Goal: Task Accomplishment & Management: Complete application form

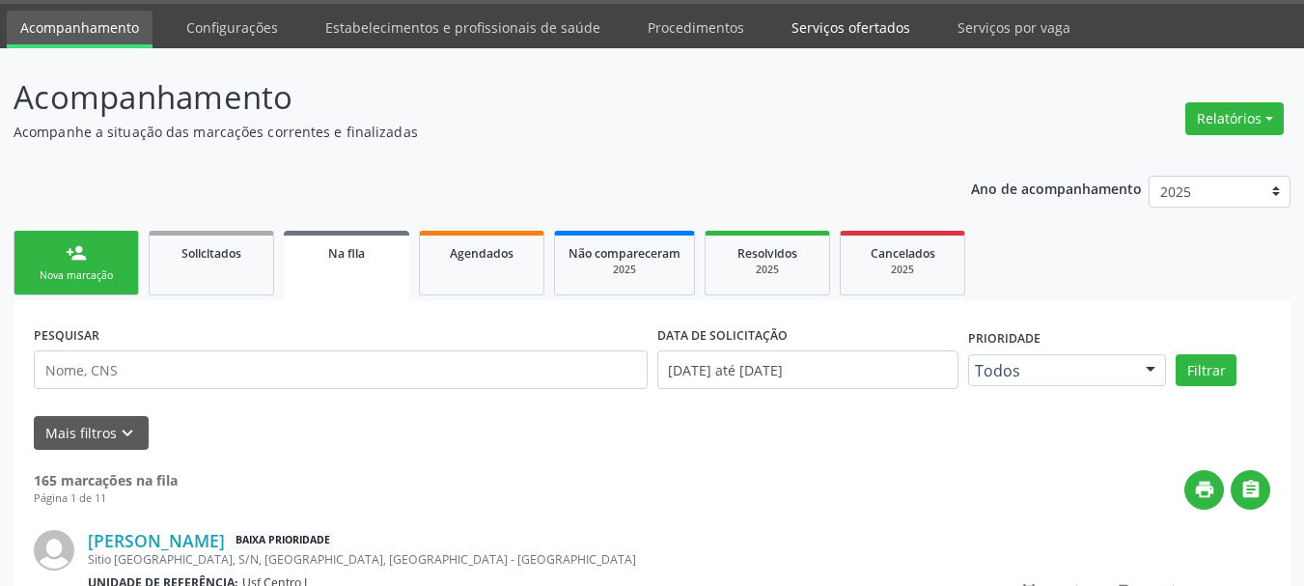
scroll to position [58, 0]
click at [825, 33] on link "Serviços ofertados" at bounding box center [851, 28] width 146 height 34
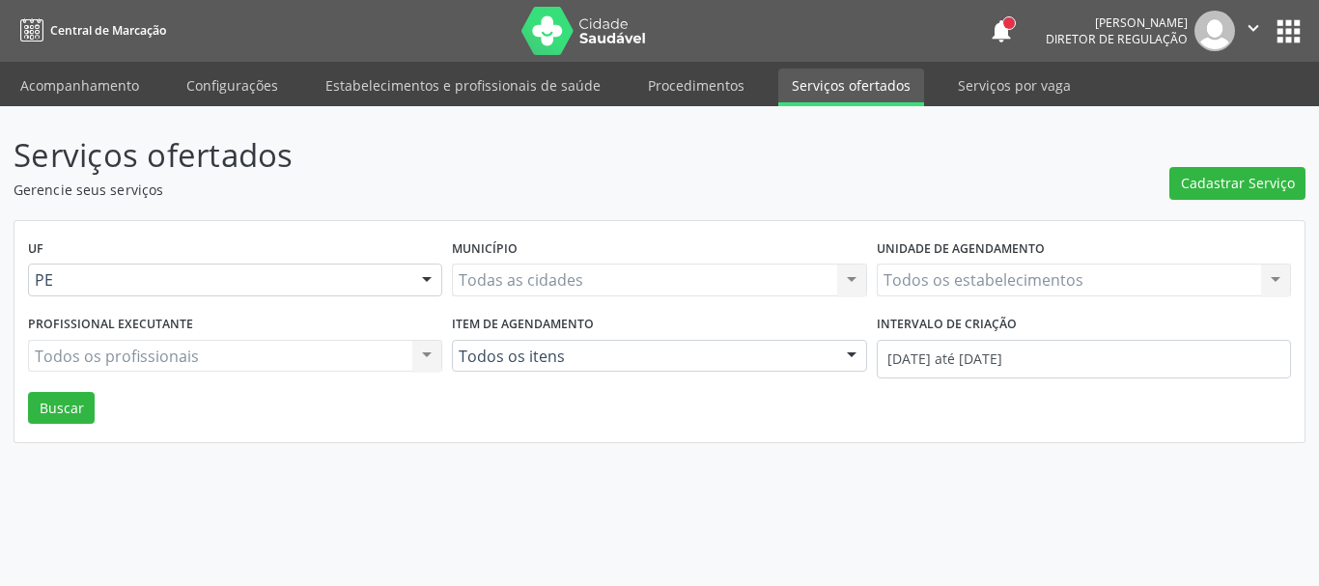
click at [964, 272] on div "Todos os estabelecimentos Todos os estabelecimentos Nenhum resultado encontrado…" at bounding box center [1084, 280] width 414 height 33
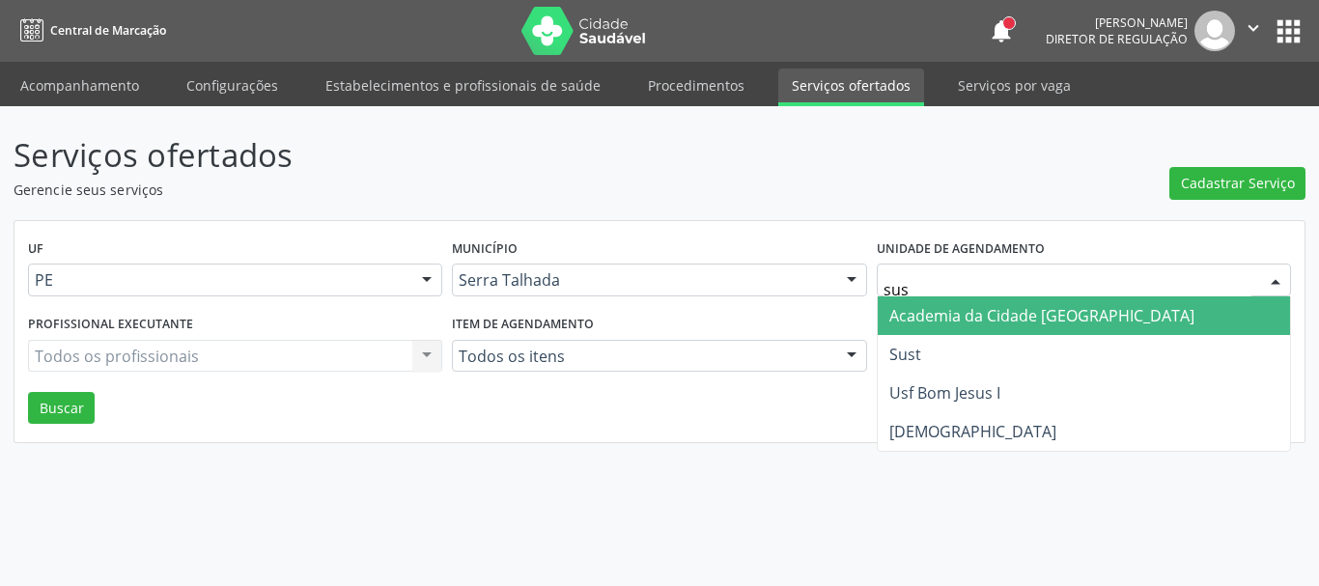
type input "sust"
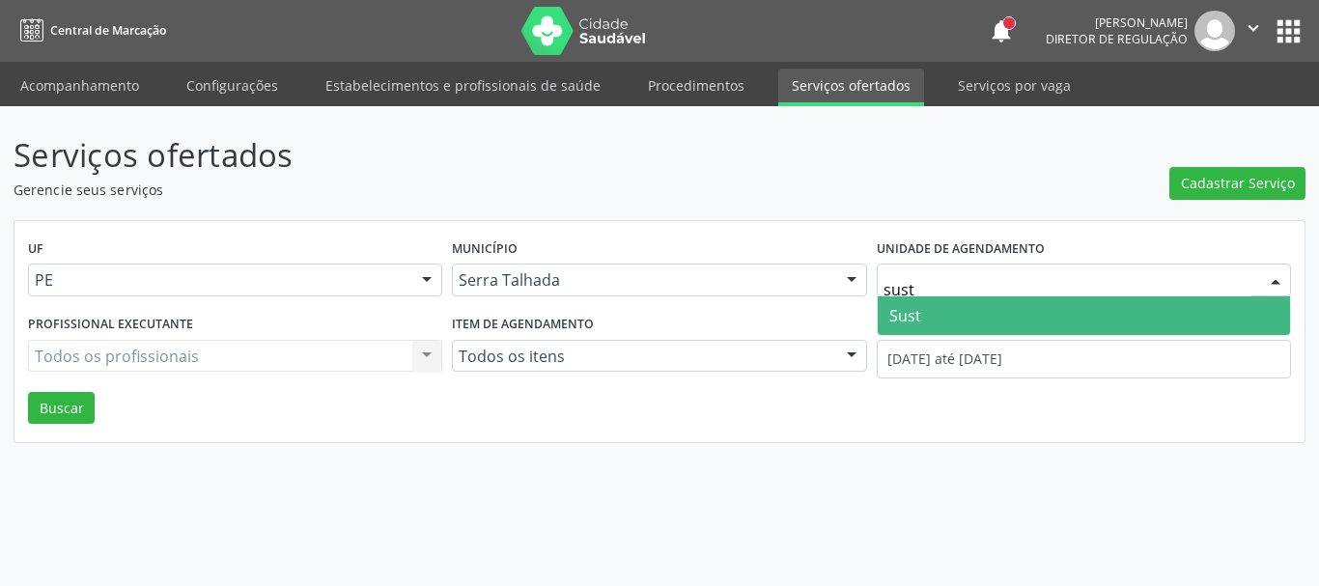
click at [939, 312] on span "Sust" at bounding box center [1084, 315] width 412 height 39
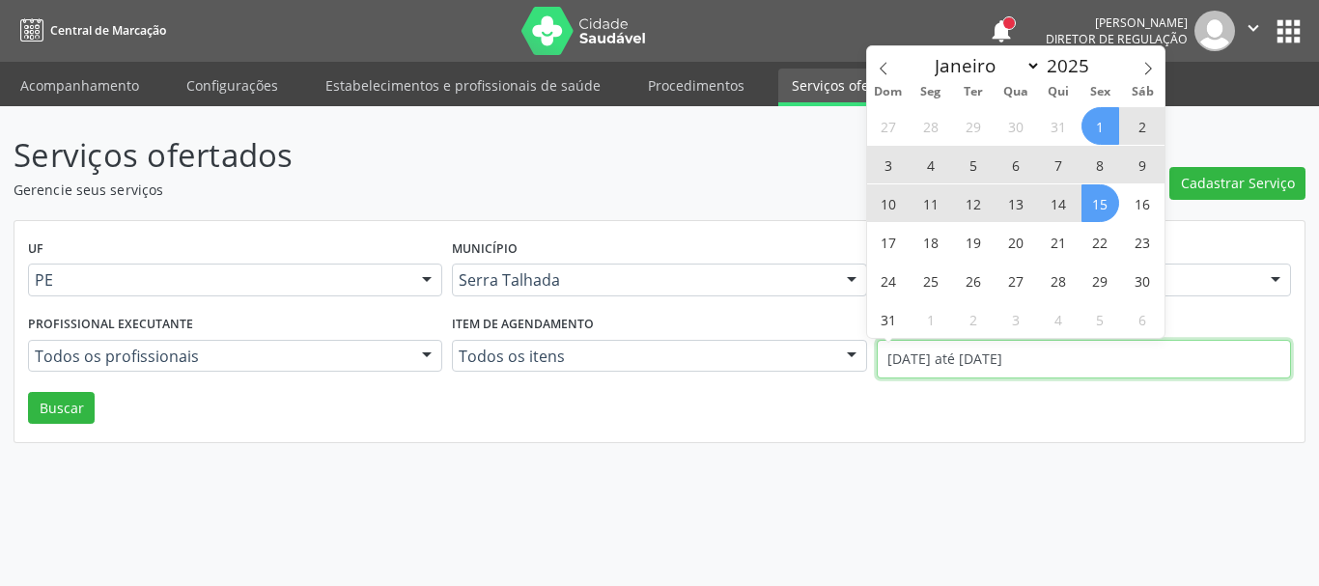
click at [956, 359] on input "01/08/2025 até 15/08/2025" at bounding box center [1084, 359] width 414 height 39
click at [881, 55] on span at bounding box center [883, 62] width 33 height 33
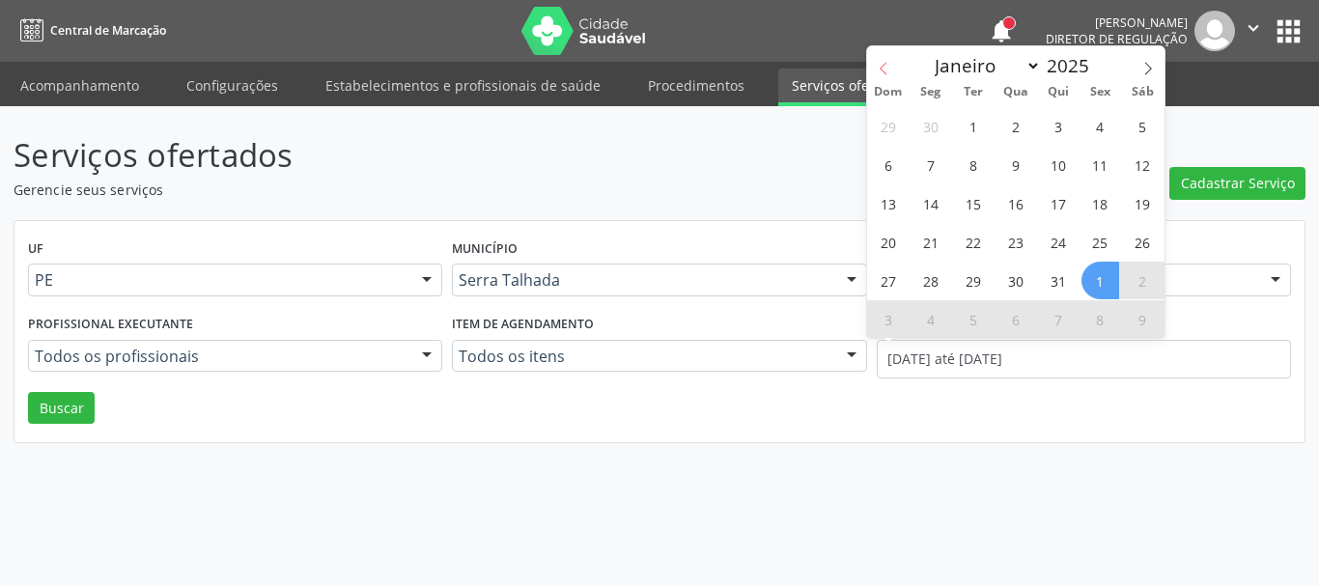
select select "6"
click at [965, 124] on span "1" at bounding box center [973, 126] width 38 height 38
type input "01/07/2025"
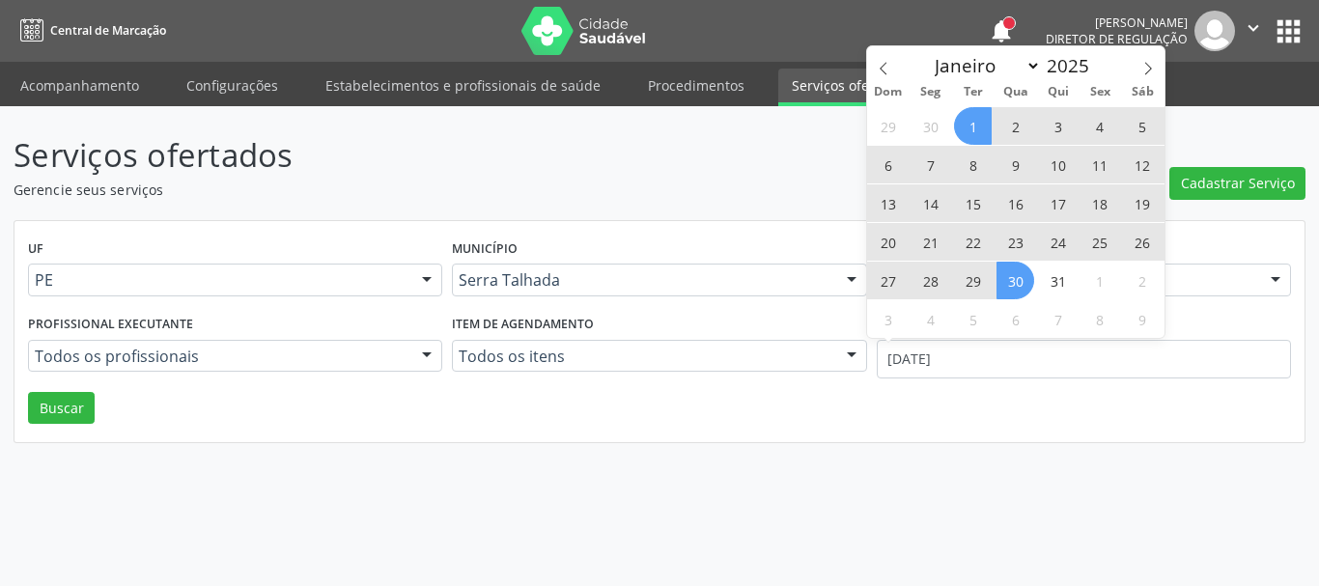
click at [1021, 276] on span "30" at bounding box center [1015, 281] width 38 height 38
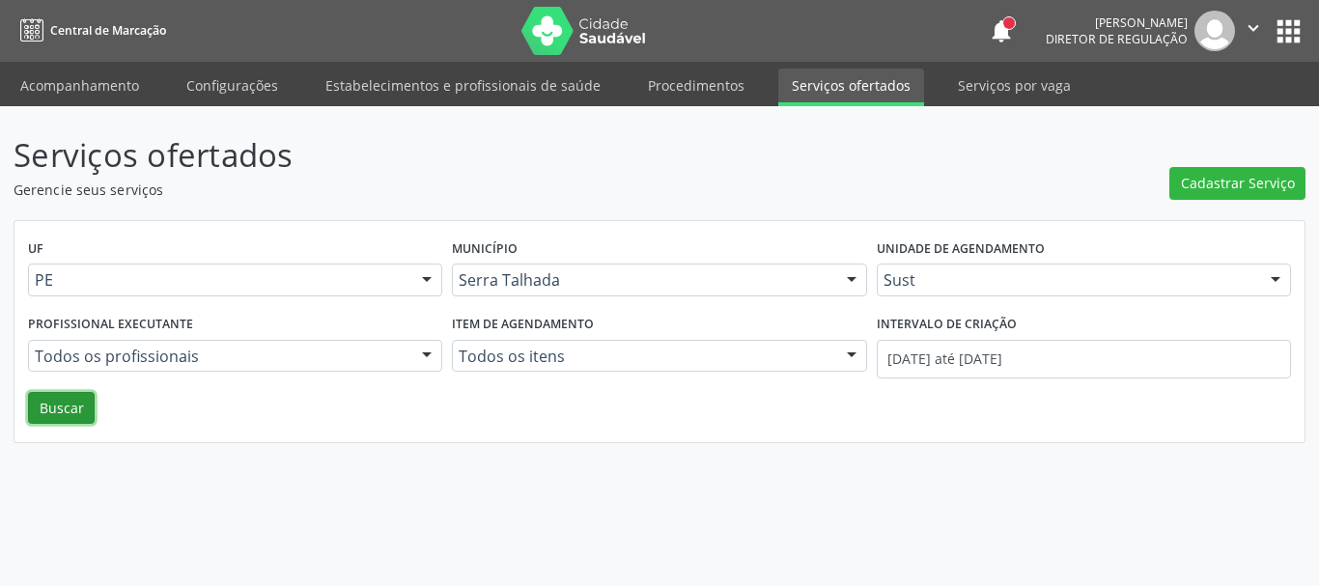
click at [73, 398] on button "Buscar" at bounding box center [61, 408] width 67 height 33
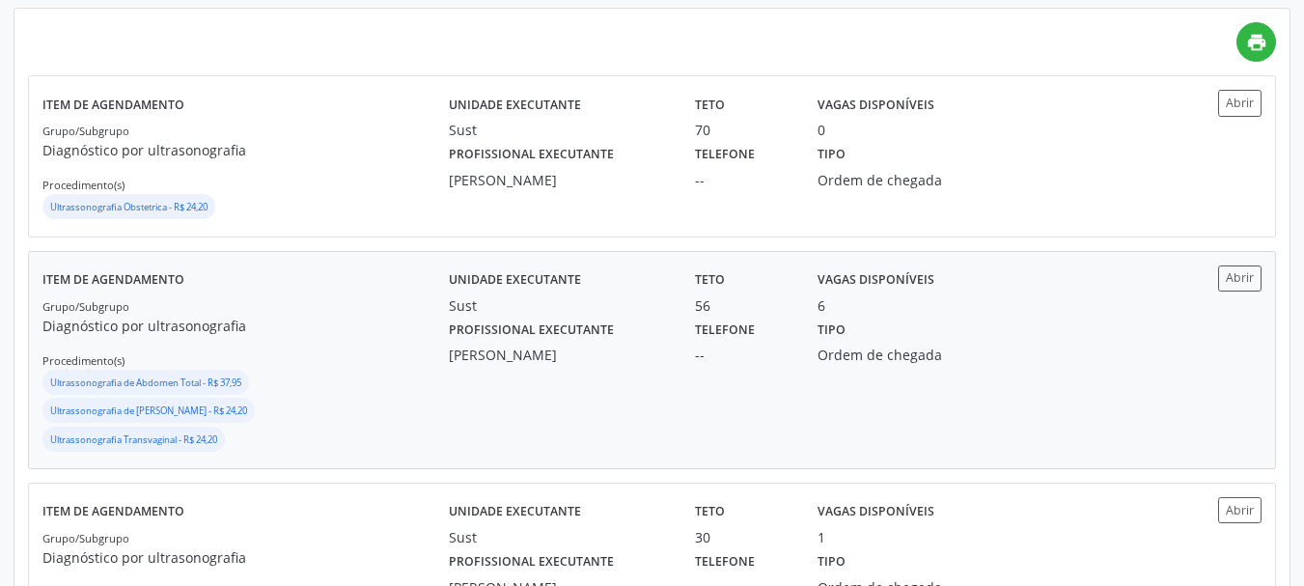
scroll to position [483, 0]
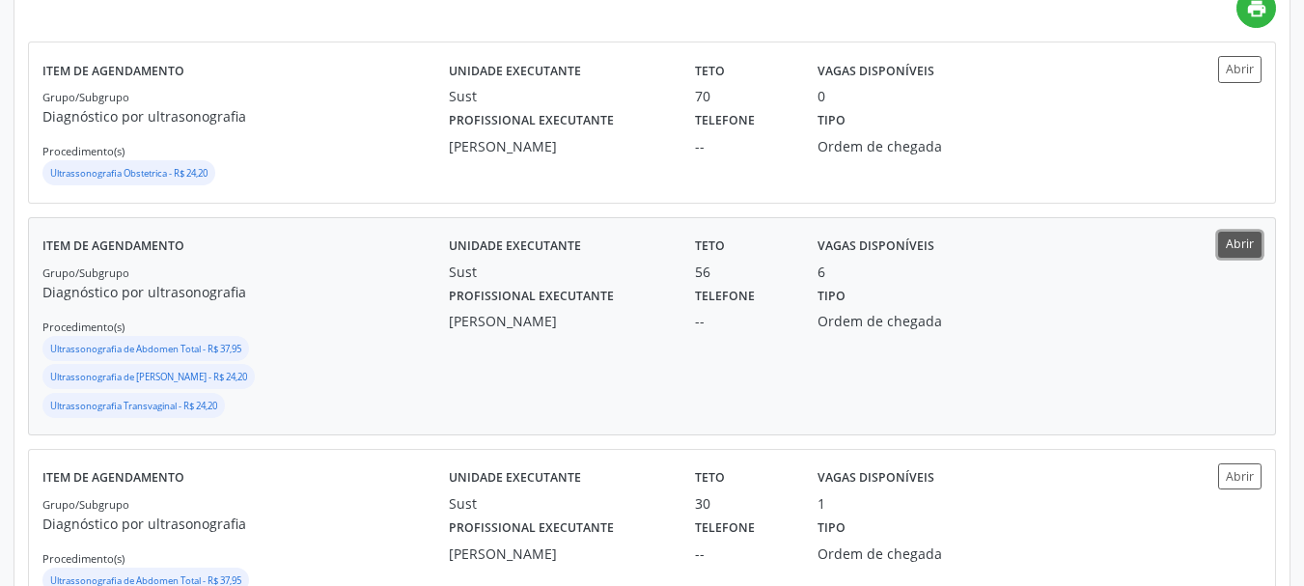
click at [1255, 246] on button "Abrir" at bounding box center [1239, 245] width 43 height 26
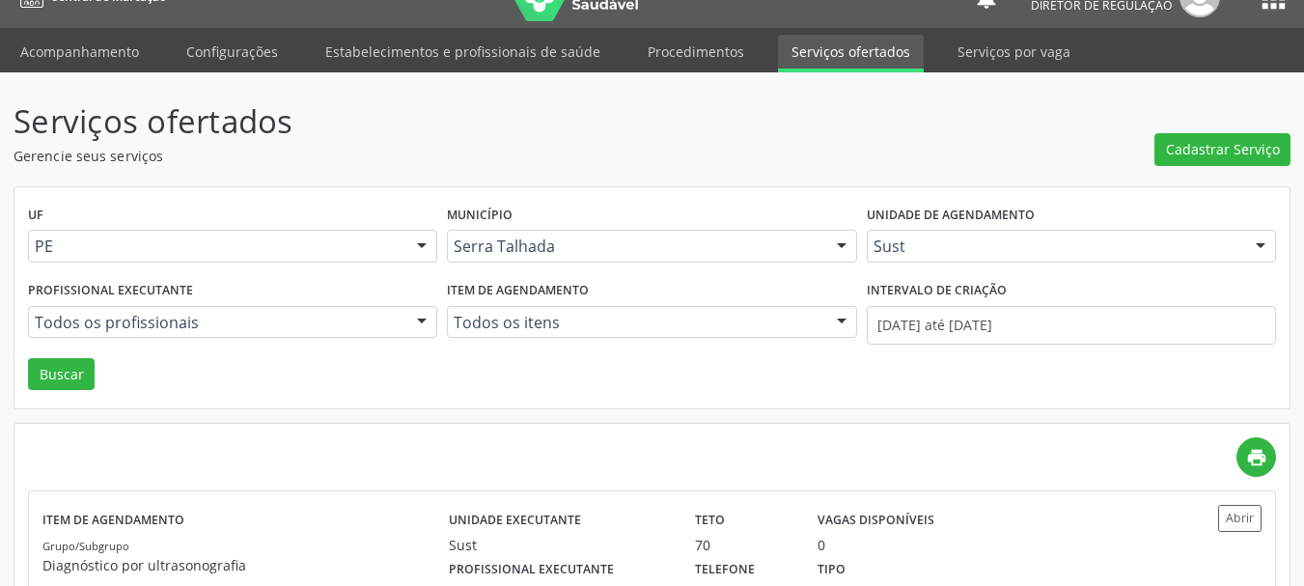
scroll to position [0, 0]
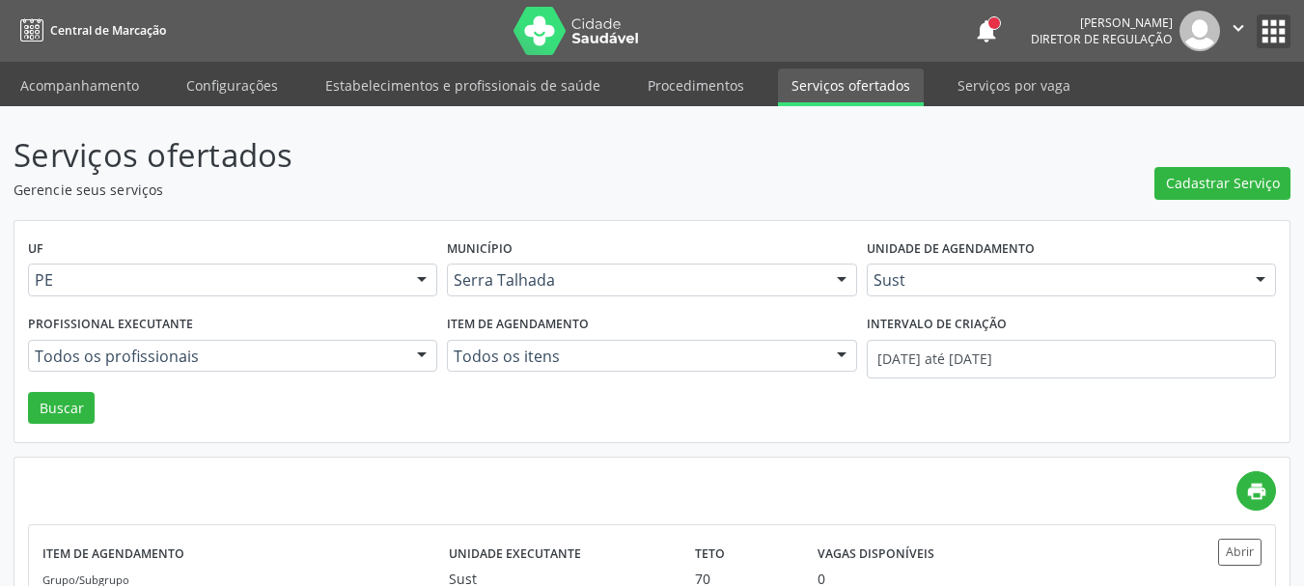
drag, startPoint x: 1272, startPoint y: 31, endPoint x: 1245, endPoint y: 52, distance: 33.6
click at [1271, 33] on button "apps" at bounding box center [1274, 31] width 34 height 34
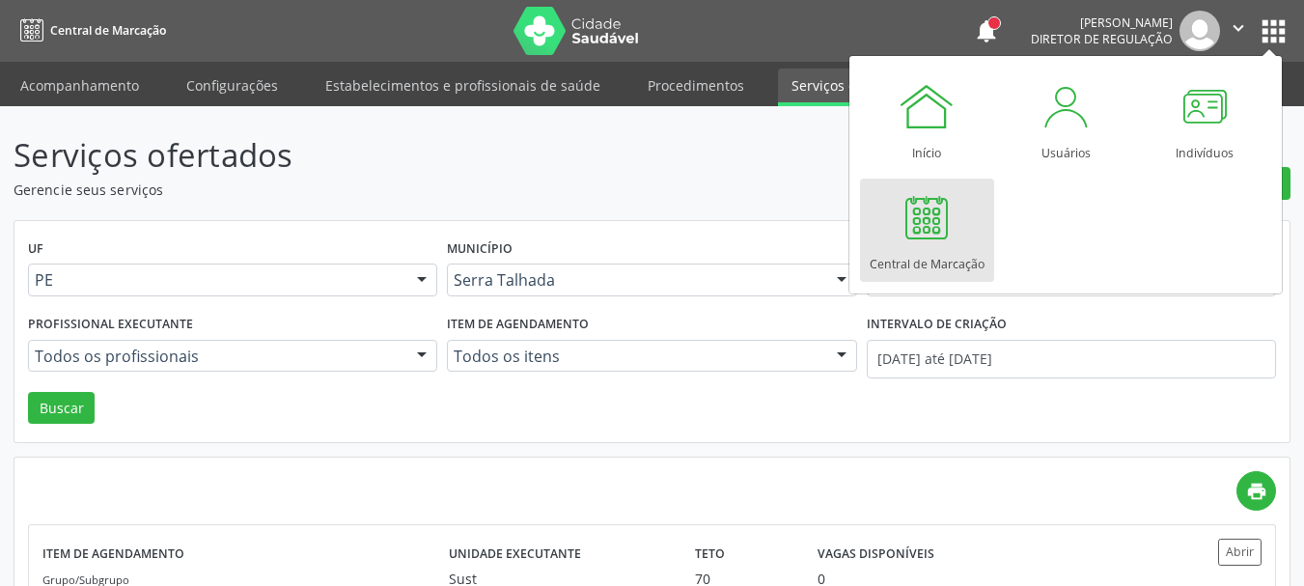
drag, startPoint x: 916, startPoint y: 237, endPoint x: 861, endPoint y: 245, distance: 55.7
click at [914, 238] on div at bounding box center [927, 217] width 58 height 58
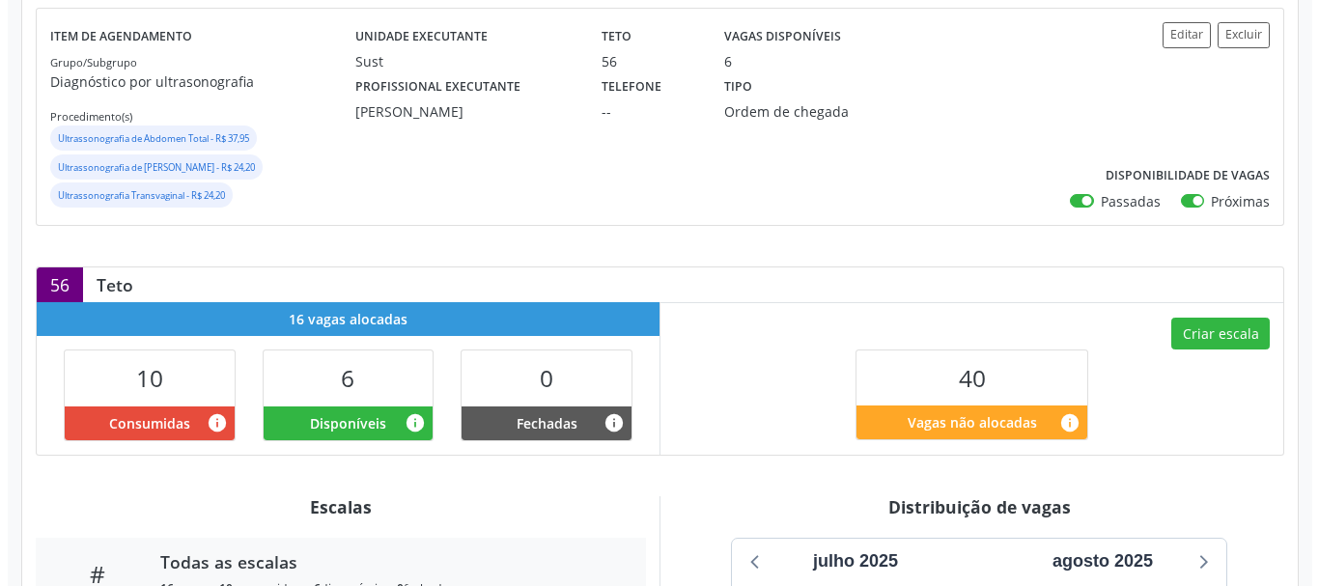
scroll to position [234, 0]
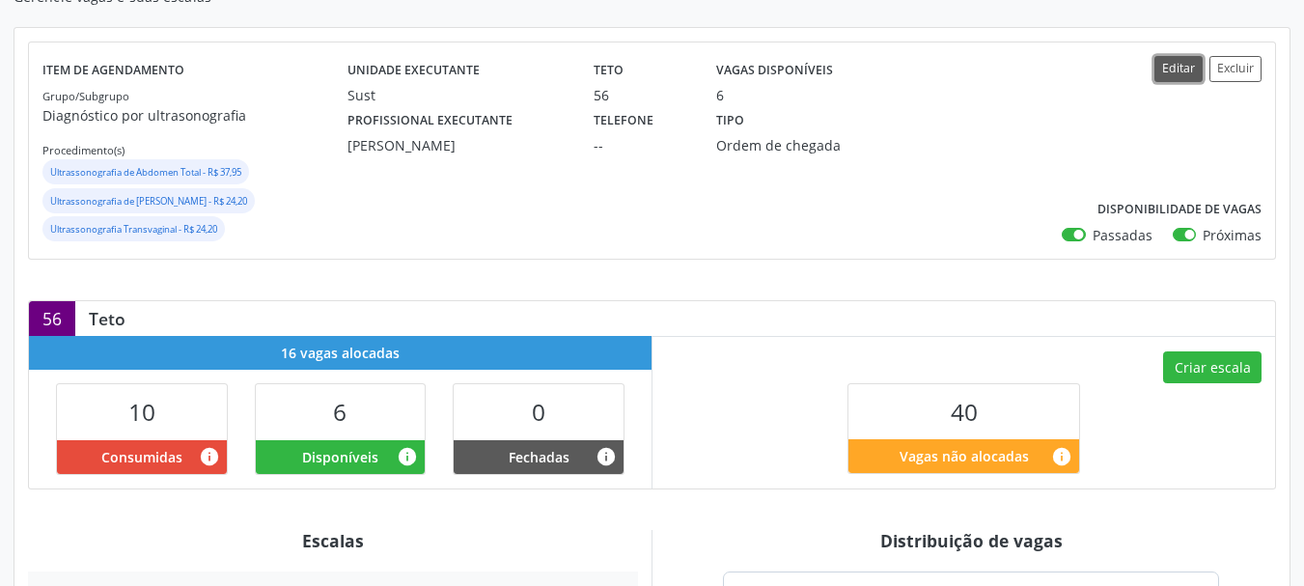
click at [1179, 64] on button "Editar" at bounding box center [1179, 69] width 48 height 26
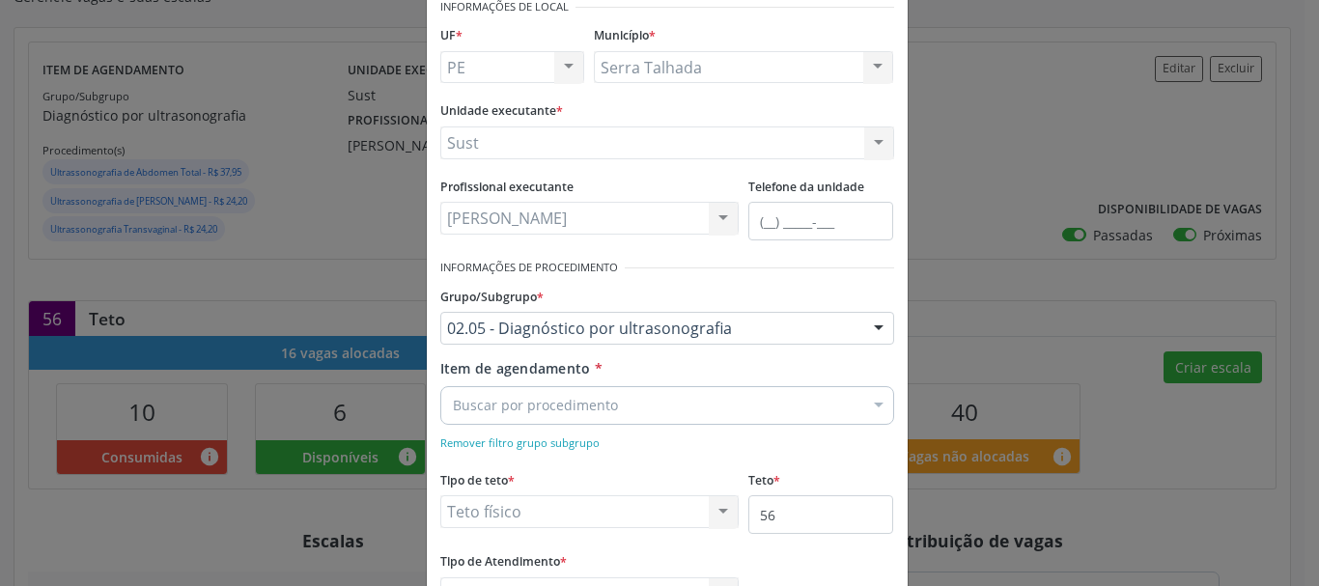
scroll to position [193, 0]
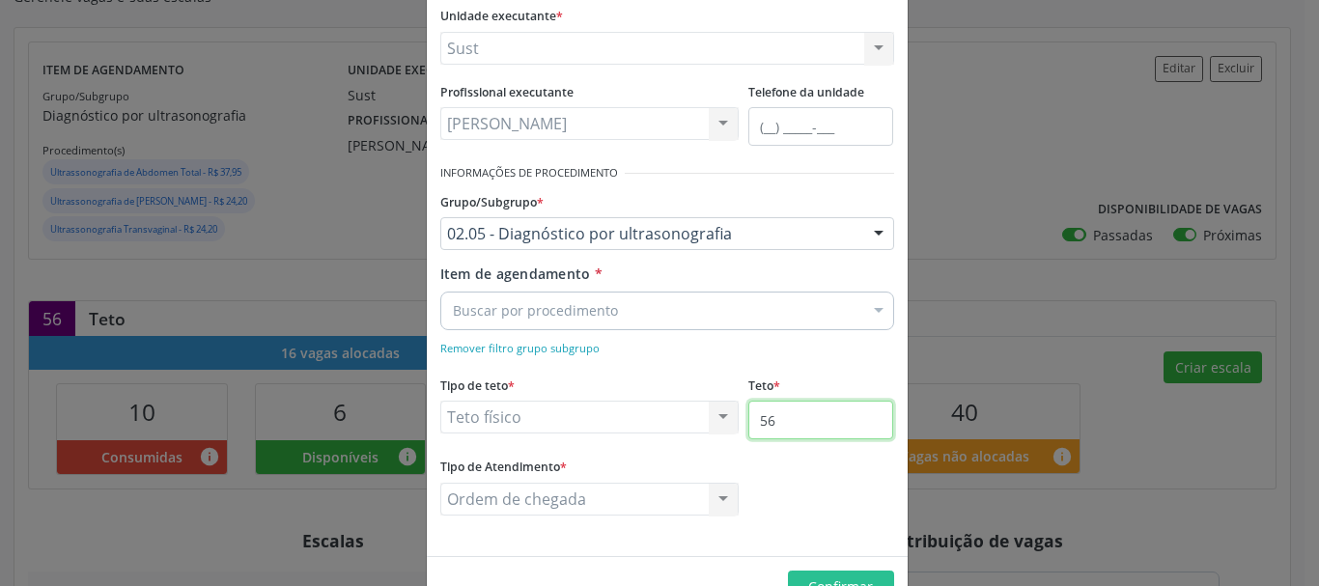
click at [833, 420] on input "56" at bounding box center [820, 420] width 145 height 39
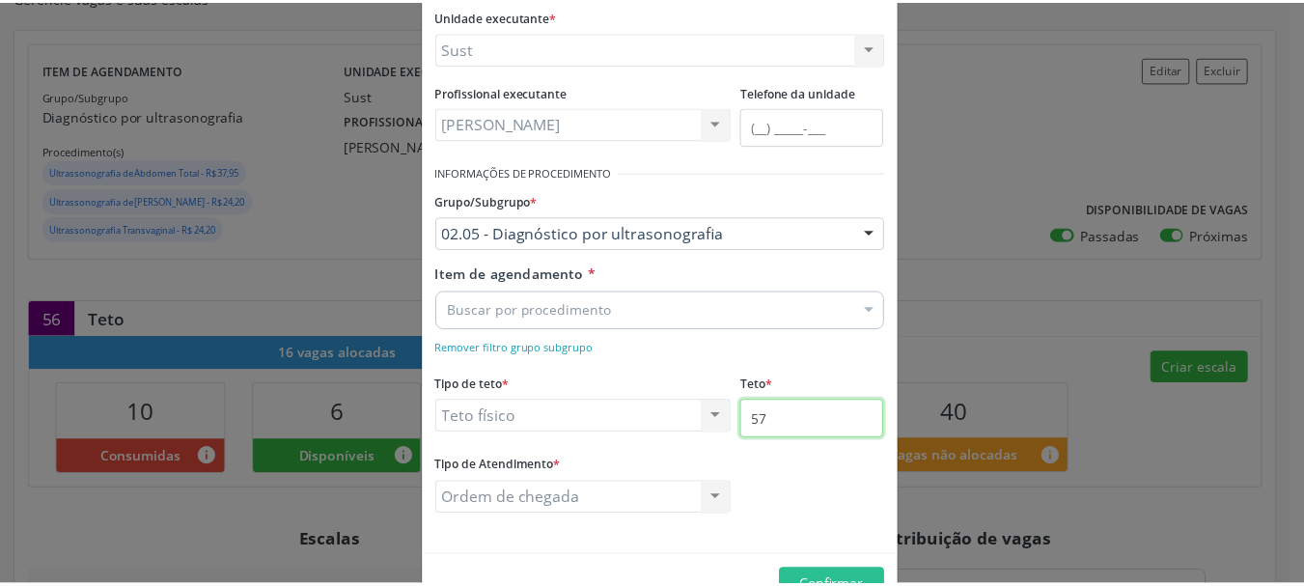
scroll to position [248, 0]
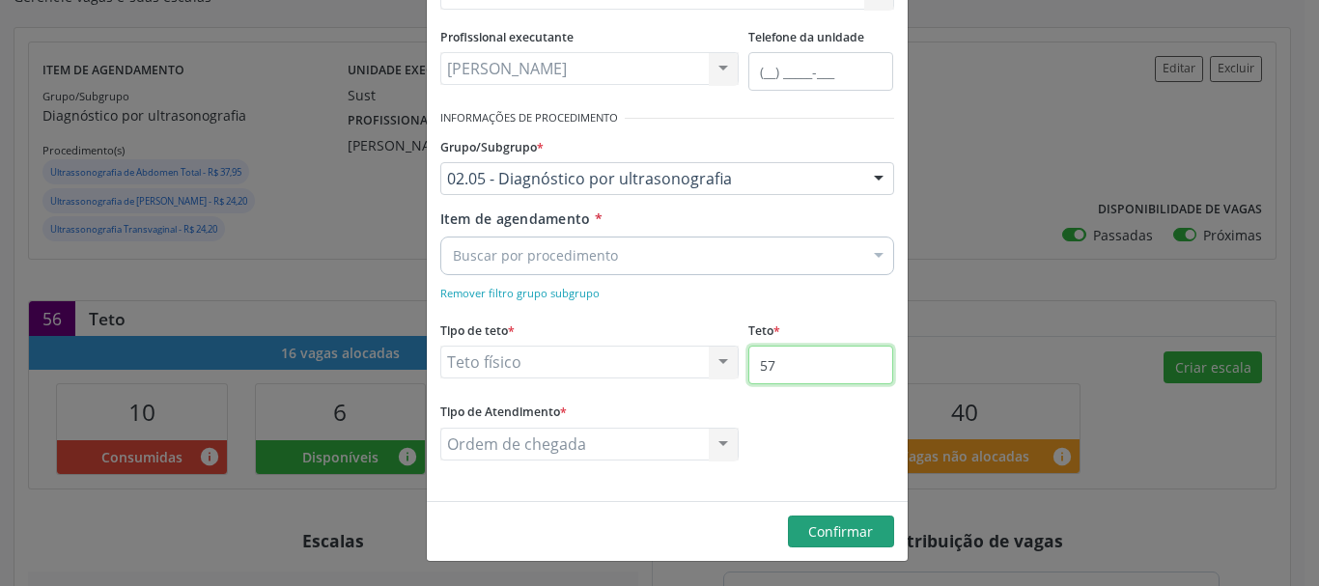
type input "57"
drag, startPoint x: 869, startPoint y: 537, endPoint x: 852, endPoint y: 561, distance: 29.7
click at [867, 539] on button "Confirmar" at bounding box center [841, 532] width 106 height 33
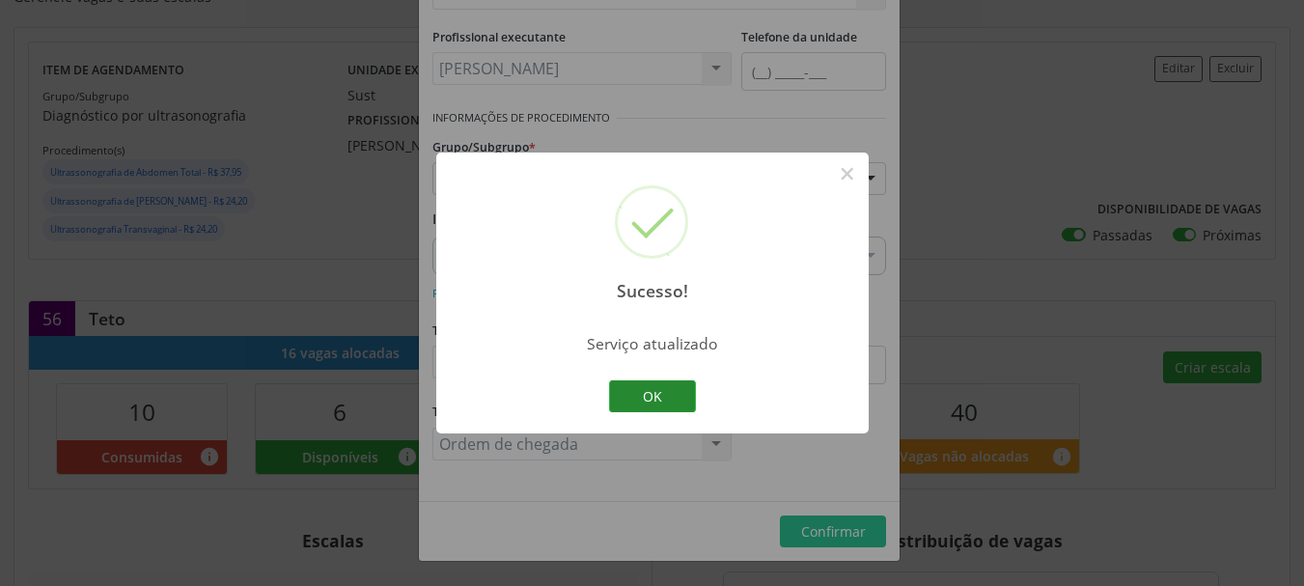
click at [653, 393] on button "OK" at bounding box center [652, 396] width 87 height 33
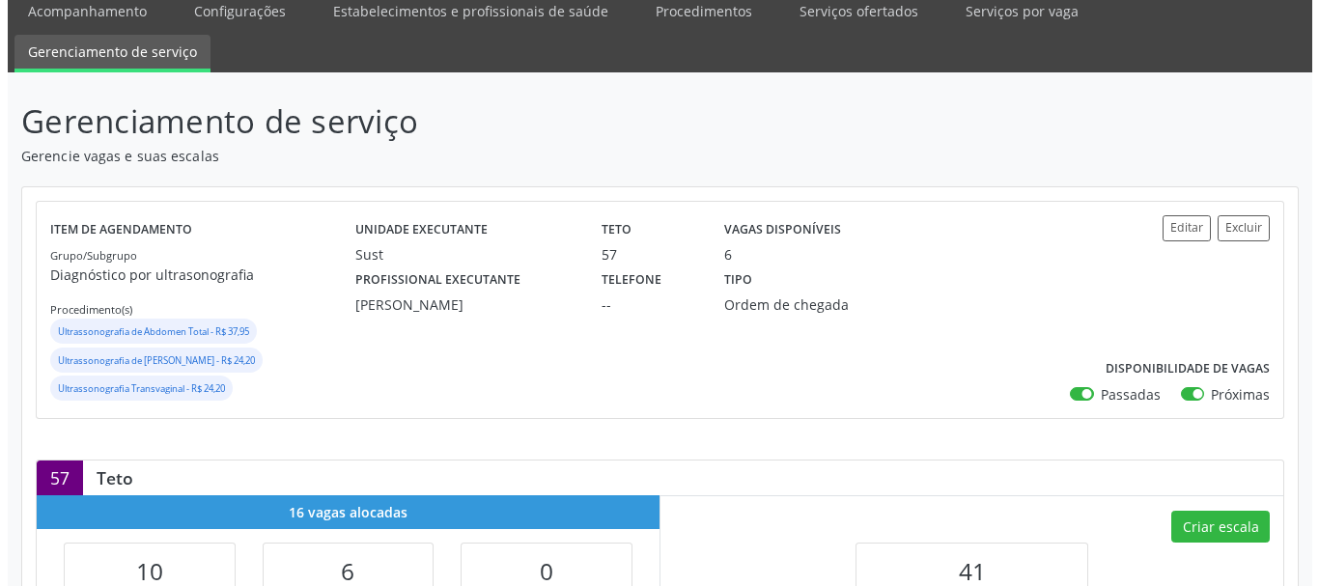
scroll to position [193, 0]
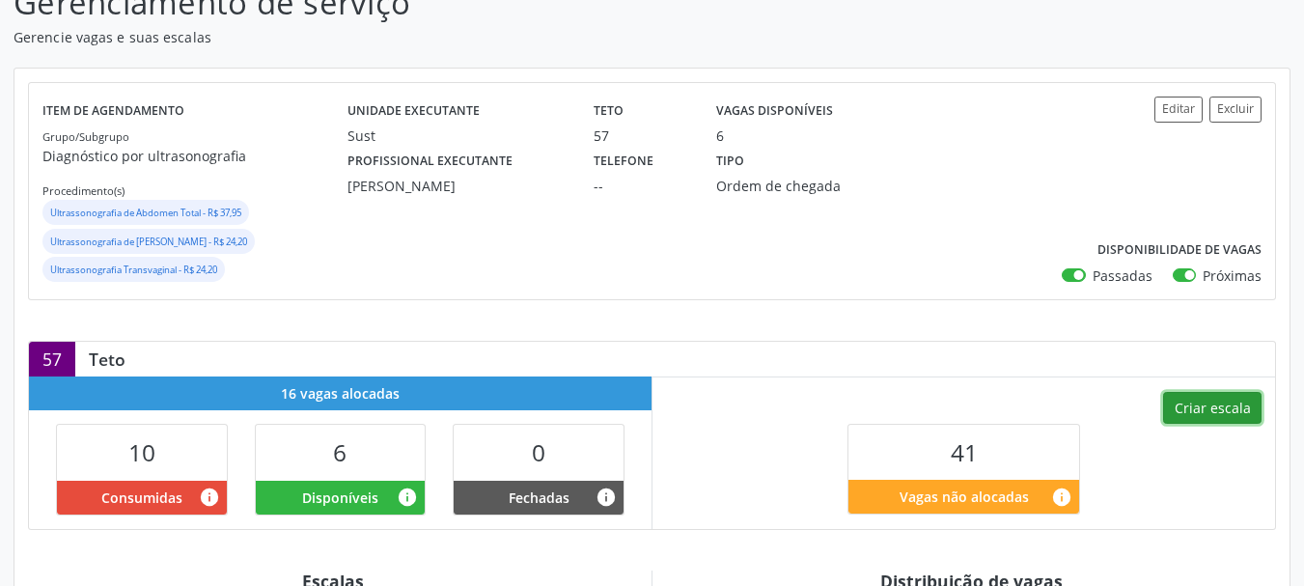
click at [1218, 409] on button "Criar escala" at bounding box center [1212, 408] width 98 height 33
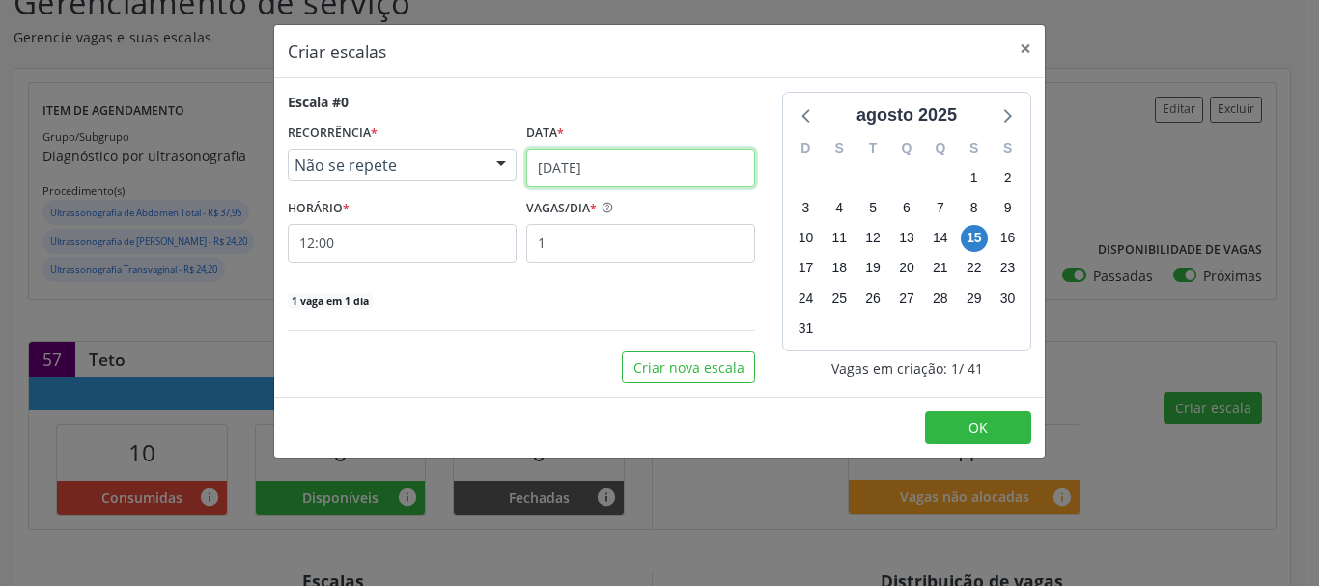
click at [604, 170] on input "[DATE]" at bounding box center [640, 168] width 229 height 39
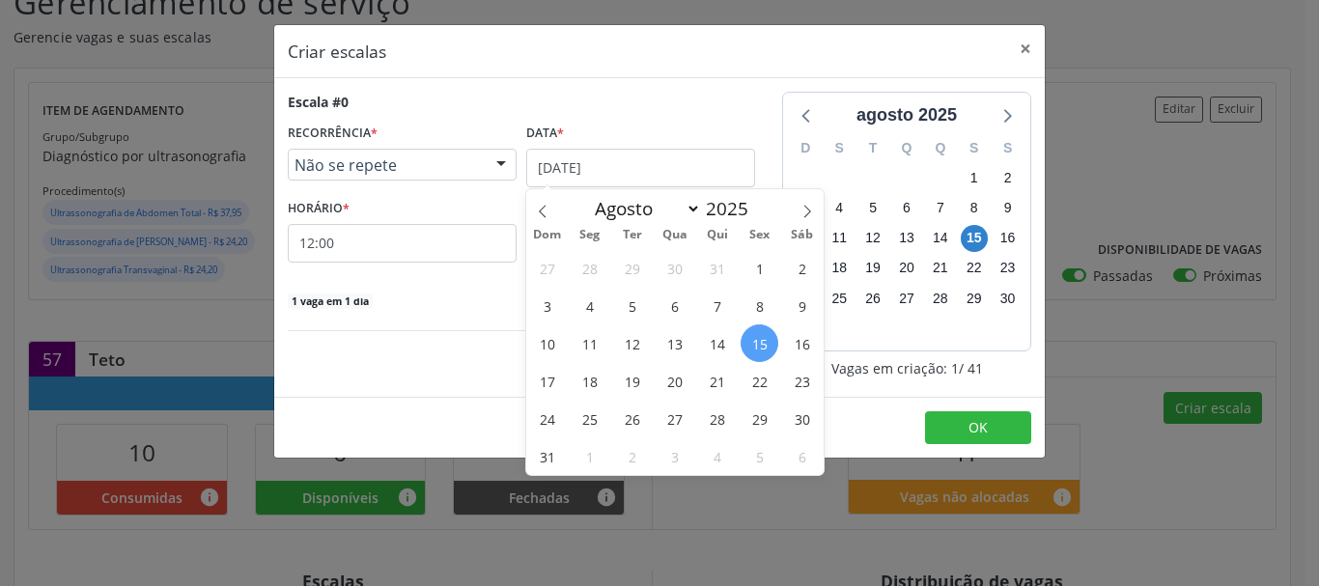
click at [635, 382] on span "19" at bounding box center [632, 381] width 38 height 38
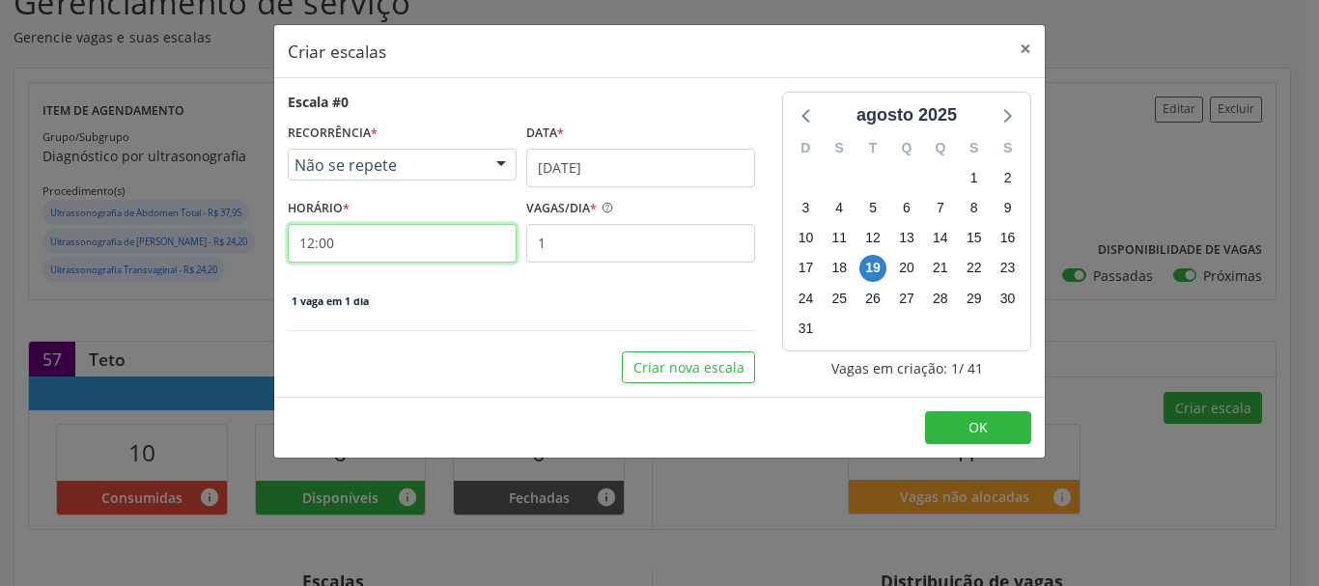
click at [333, 251] on input "12:00" at bounding box center [402, 243] width 229 height 39
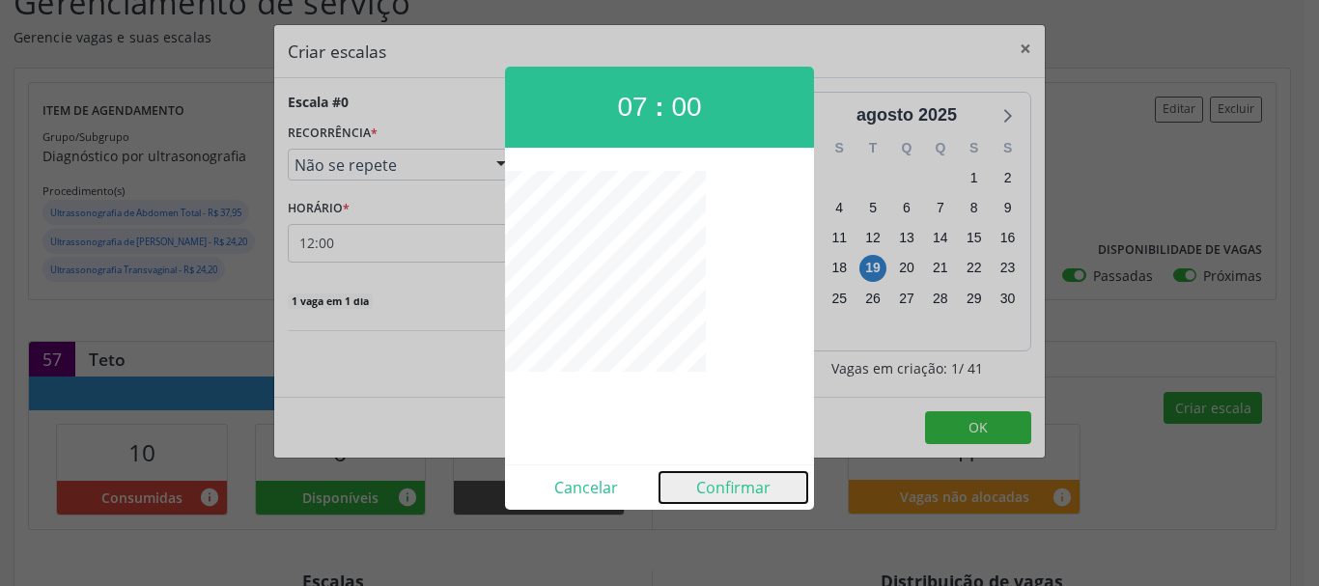
click at [713, 485] on button "Confirmar" at bounding box center [733, 487] width 148 height 31
type input "07:00"
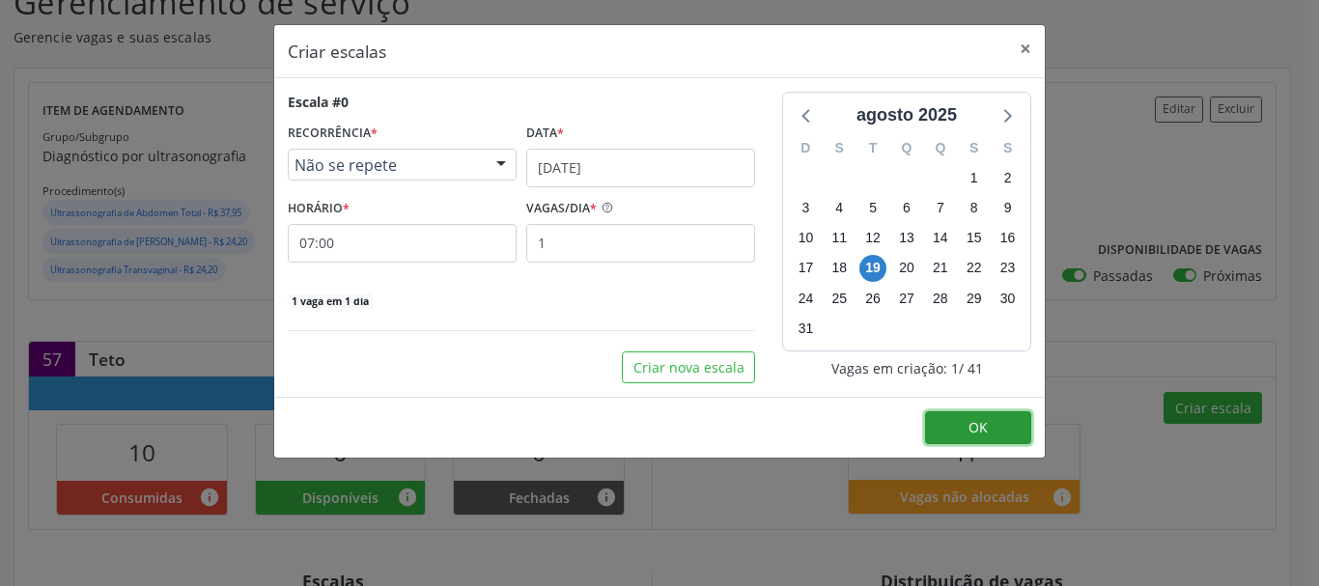
click at [936, 421] on button "OK" at bounding box center [978, 427] width 106 height 33
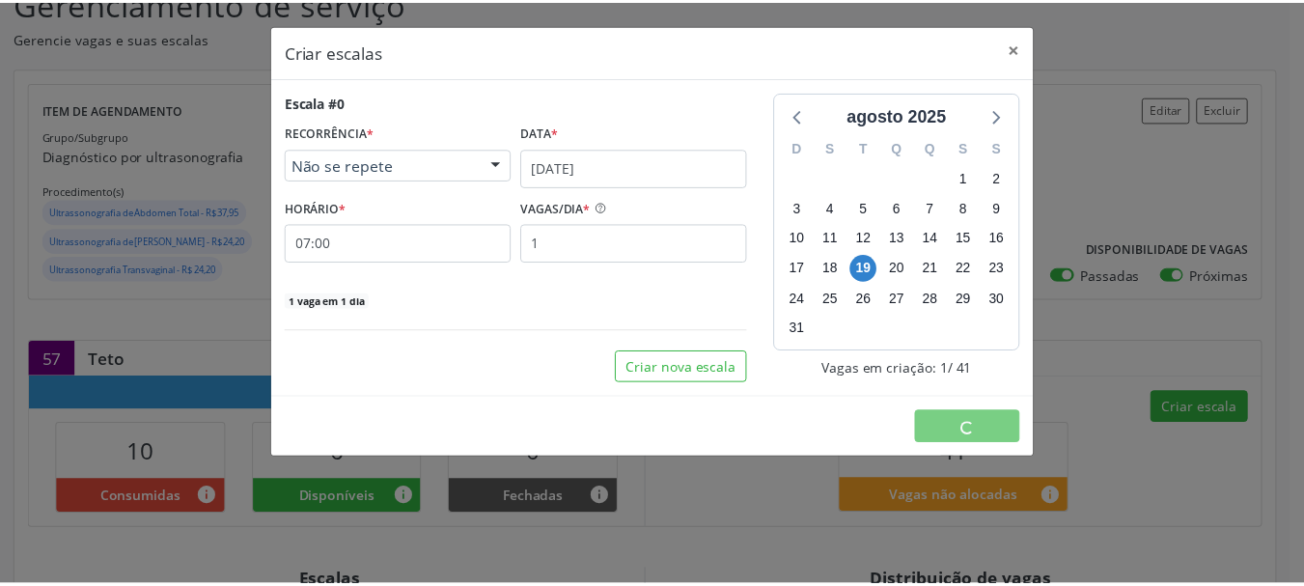
scroll to position [0, 0]
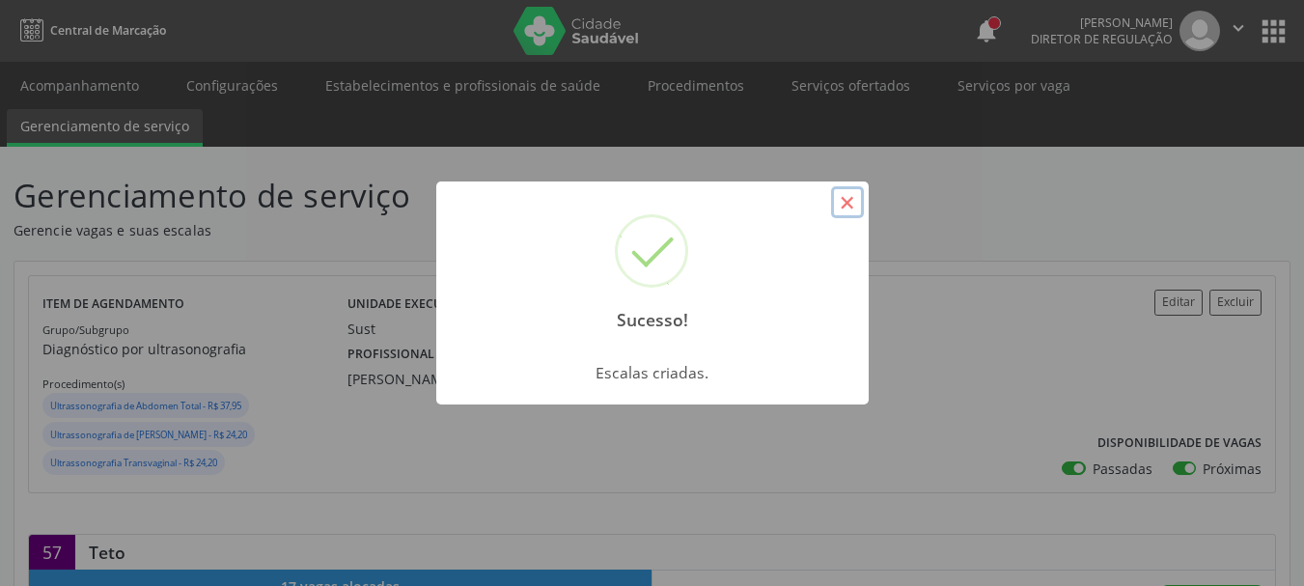
click at [855, 198] on button "×" at bounding box center [847, 202] width 33 height 33
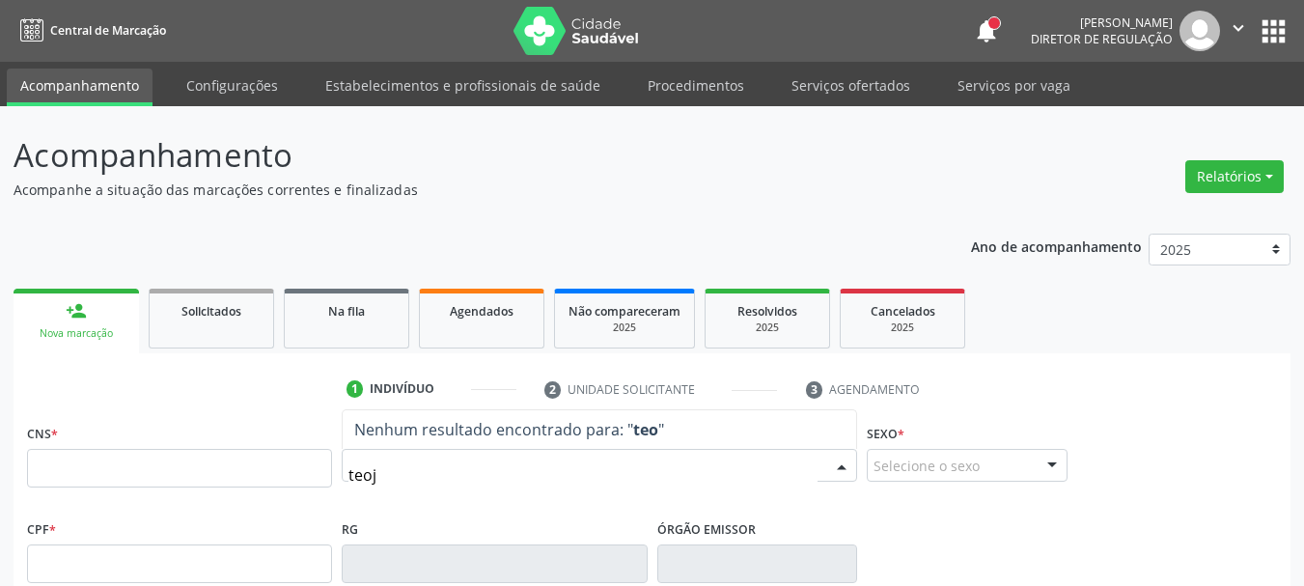
type input "teoja"
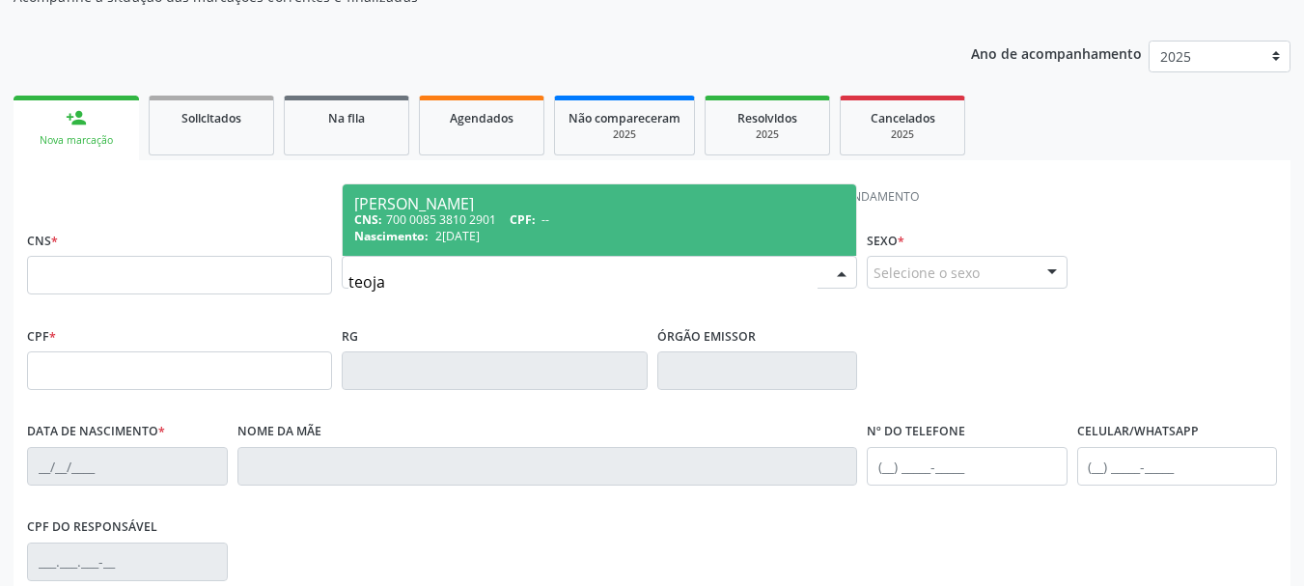
click at [508, 201] on div "[PERSON_NAME]" at bounding box center [599, 203] width 490 height 15
type input "700 0085 3810 2901"
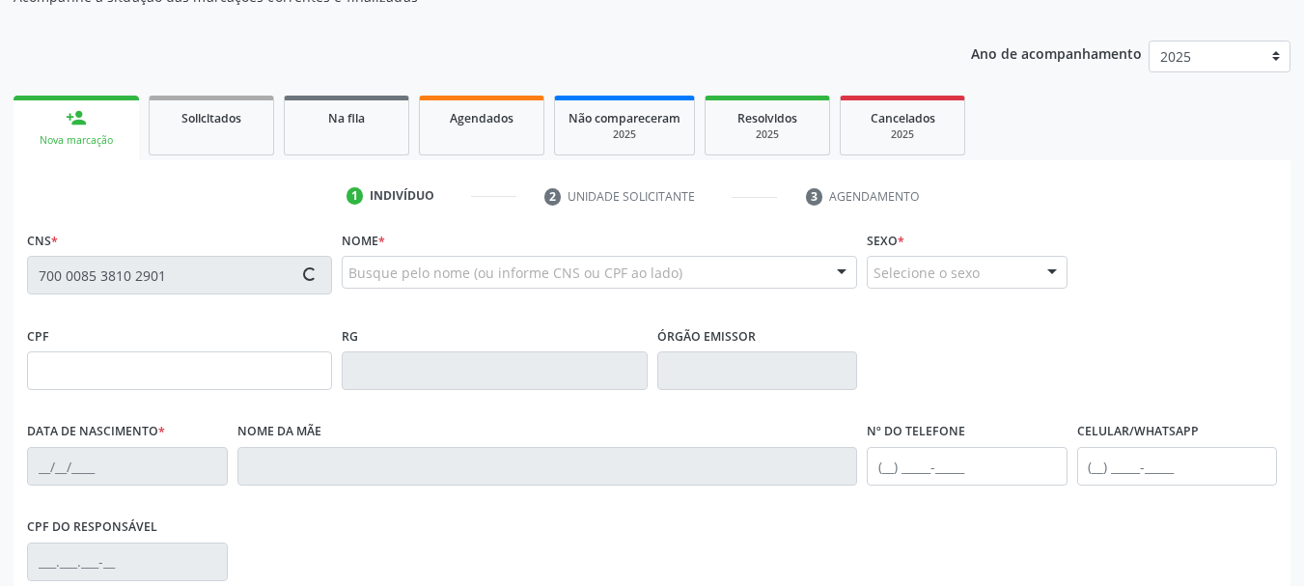
type input "2[DATE]"
type input "Rosineide da [PERSON_NAME]"
type input "00"
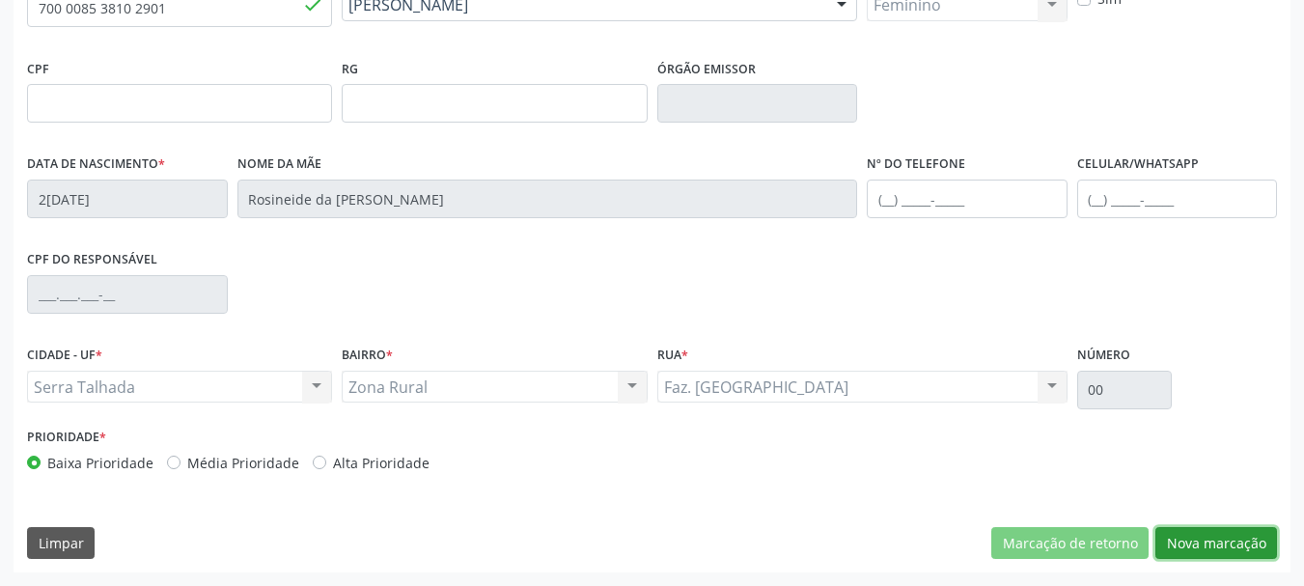
click at [1220, 548] on button "Nova marcação" at bounding box center [1217, 543] width 122 height 33
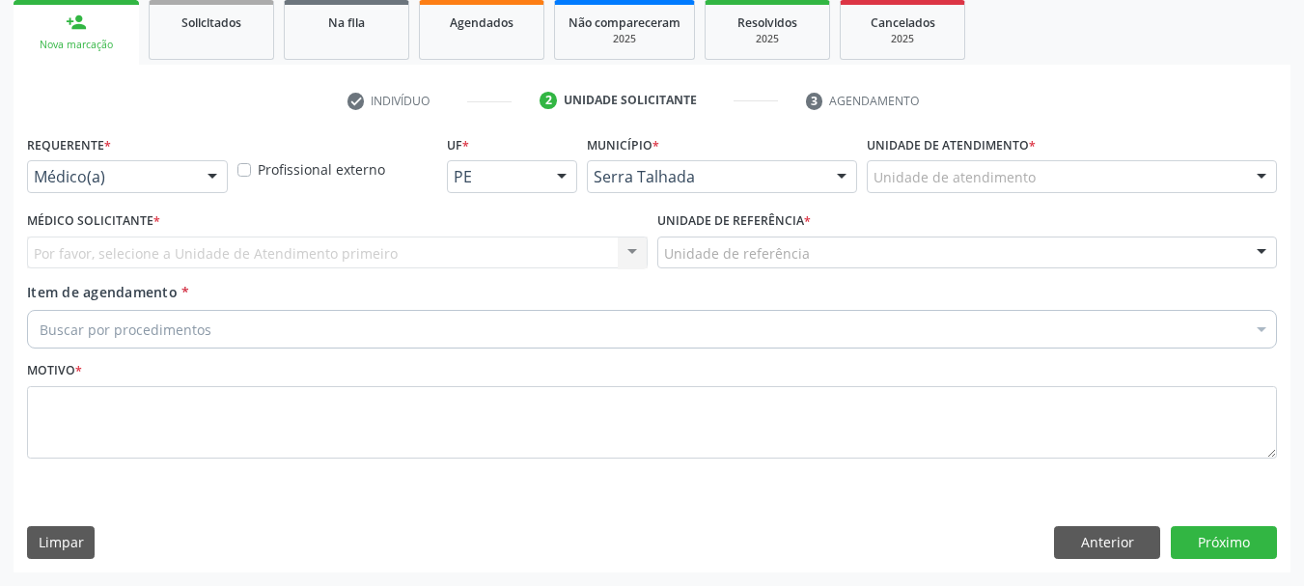
scroll to position [289, 0]
click at [196, 176] on div "Médico(a) Médico(a) Enfermeiro(a) Paciente Nenhum resultado encontrado para: " …" at bounding box center [127, 176] width 201 height 33
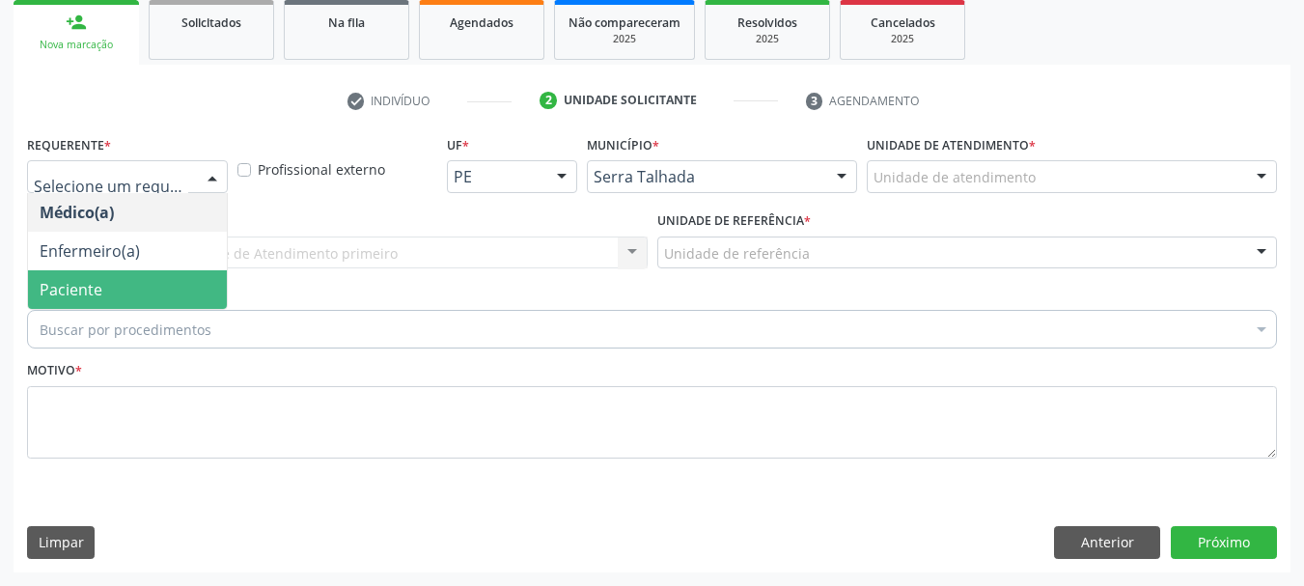
click at [143, 288] on span "Paciente" at bounding box center [127, 289] width 199 height 39
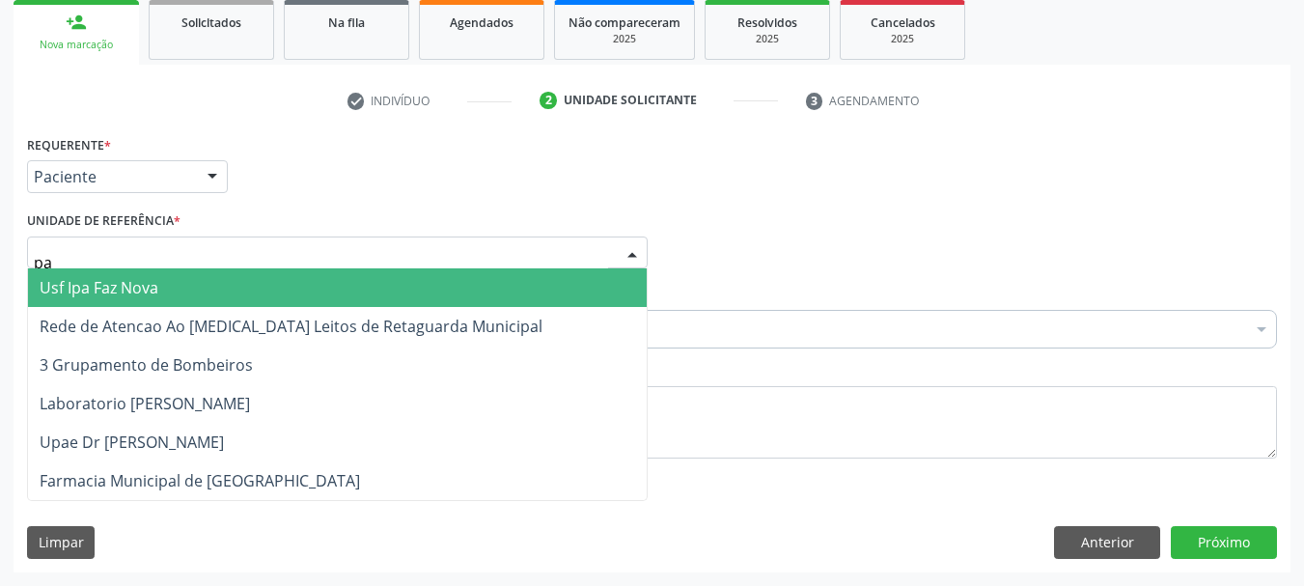
type input "p"
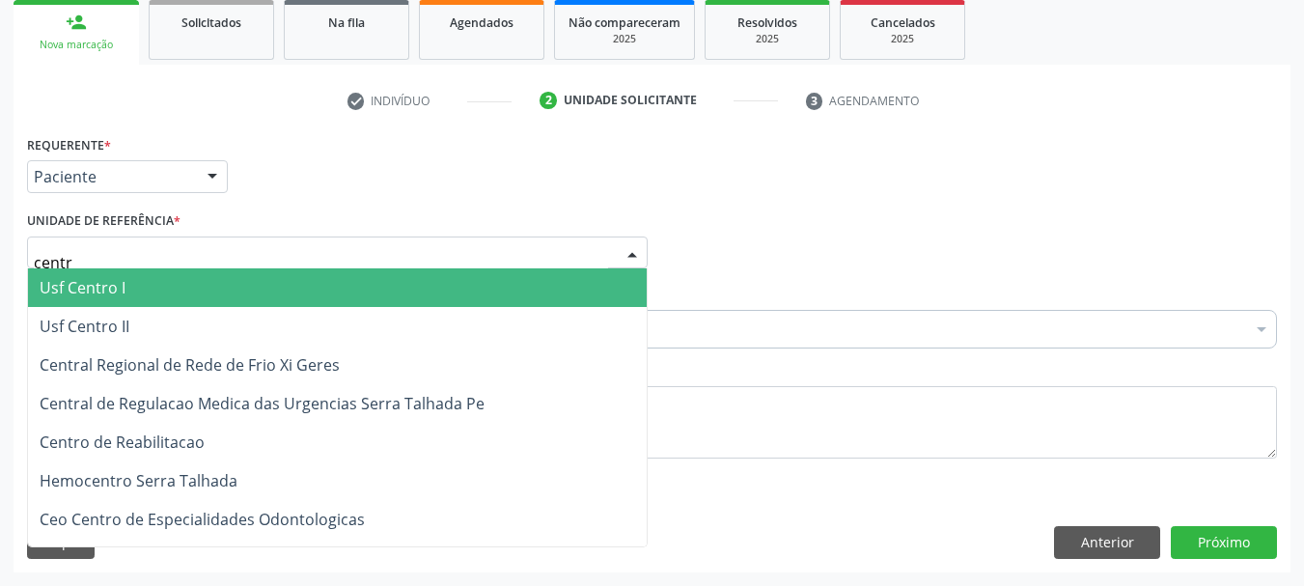
type input "centro"
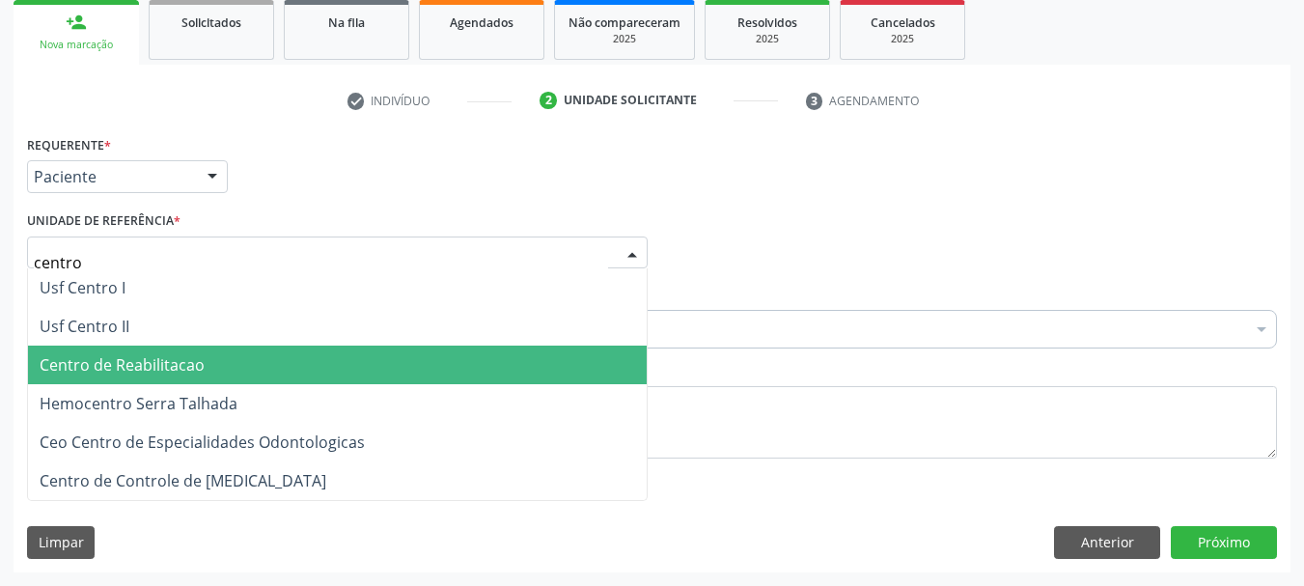
drag, startPoint x: 145, startPoint y: 383, endPoint x: 146, endPoint y: 373, distance: 10.7
click at [149, 385] on ul "Usf Centro I Usf Centro II Centro de Reabilitacao Hemocentro [GEOGRAPHIC_DATA] …" at bounding box center [337, 384] width 619 height 232
click at [143, 375] on span "Centro de Reabilitacao" at bounding box center [122, 364] width 165 height 21
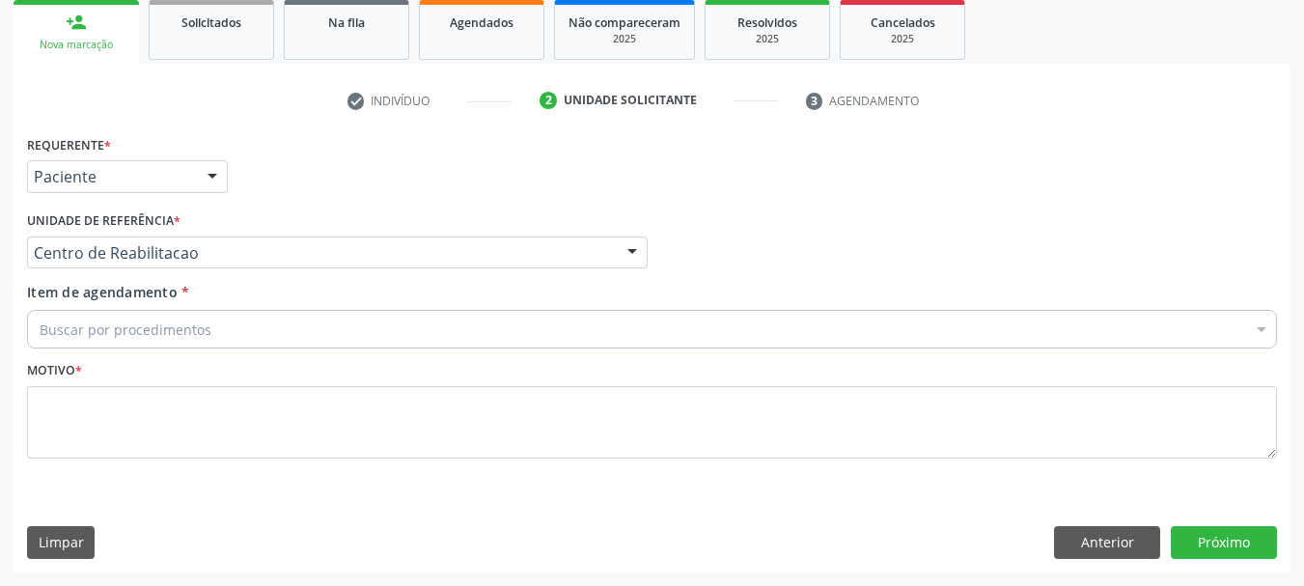
click at [150, 344] on div "Buscar por procedimentos" at bounding box center [652, 329] width 1250 height 39
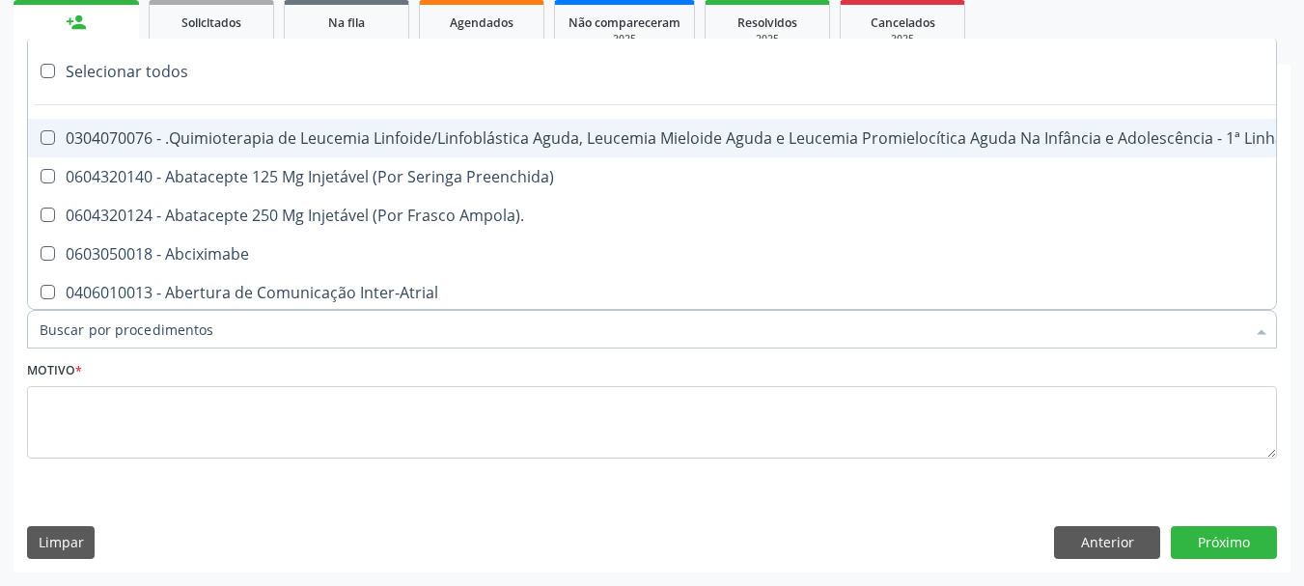
click at [150, 333] on input "Item de agendamento *" at bounding box center [643, 329] width 1206 height 39
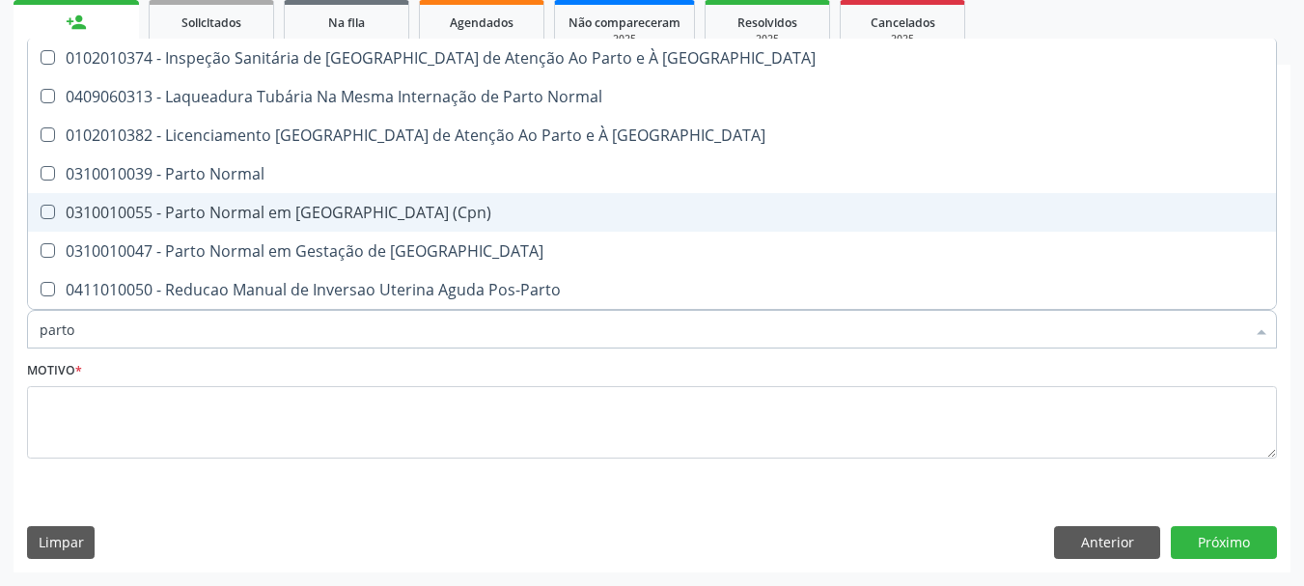
scroll to position [0, 0]
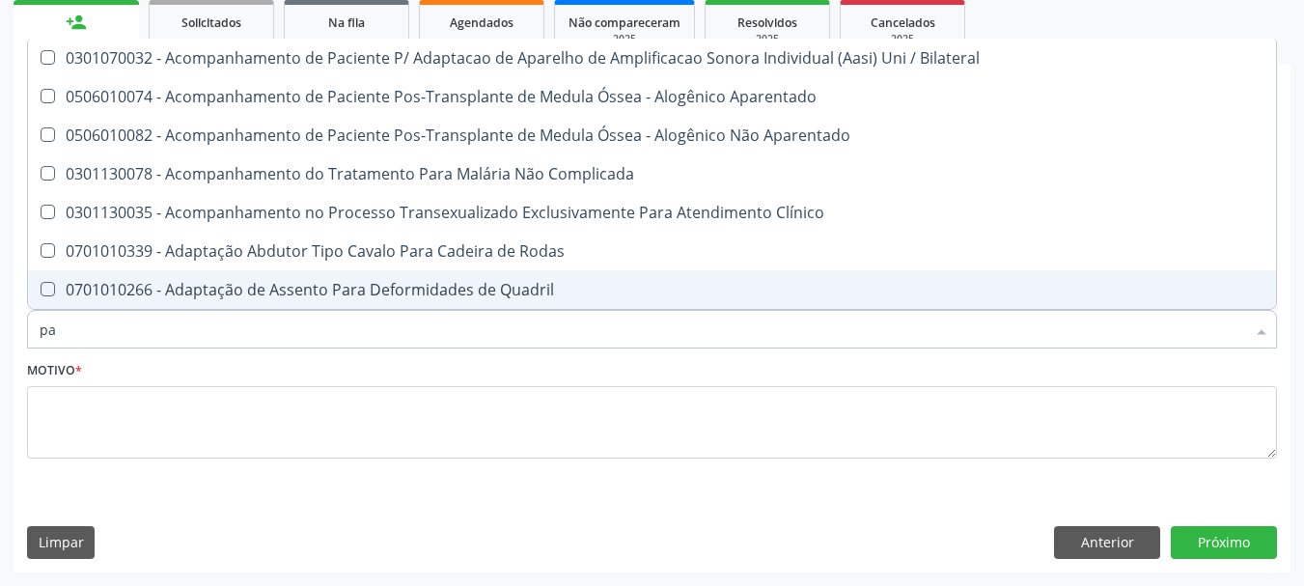
type input "p"
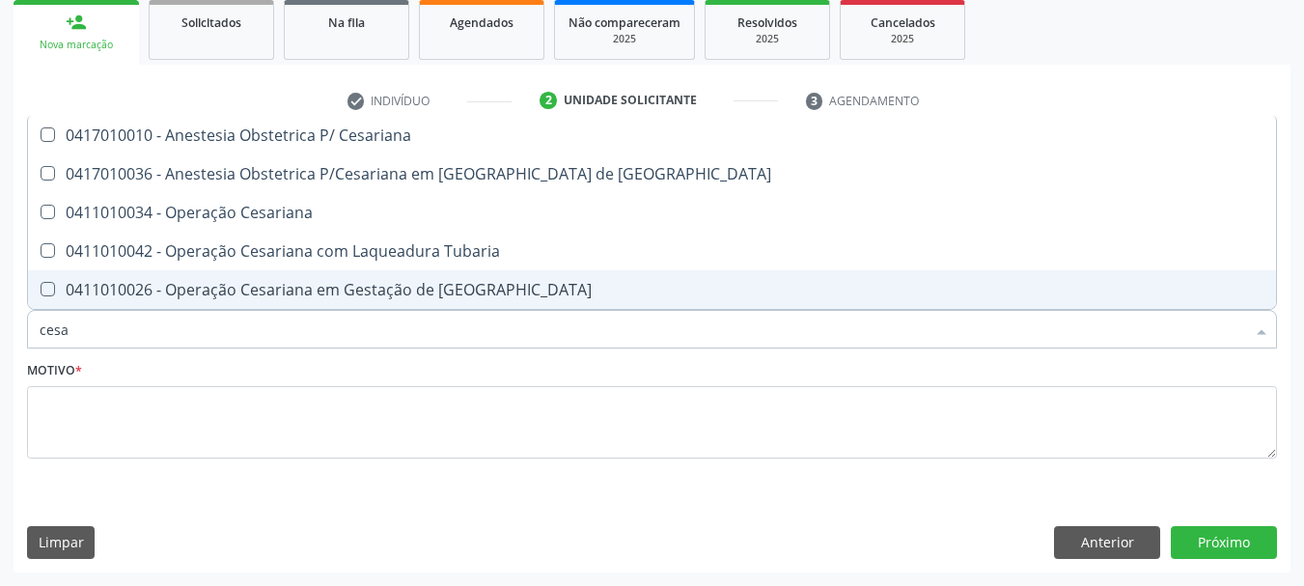
click at [210, 326] on input "cesa" at bounding box center [643, 329] width 1206 height 39
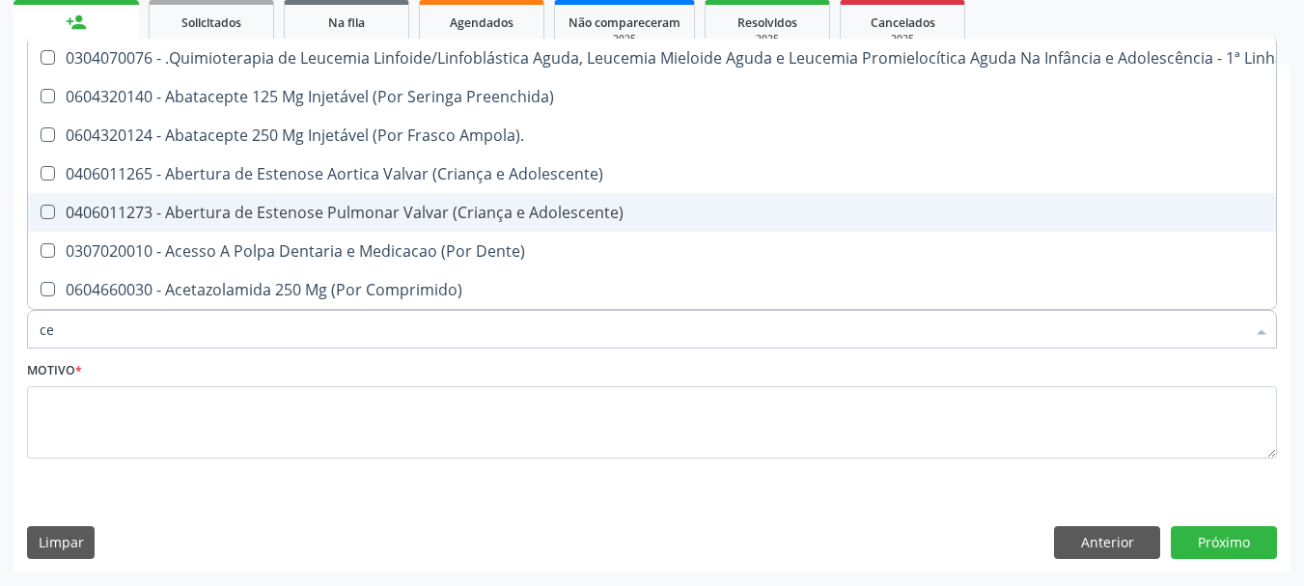
type input "c"
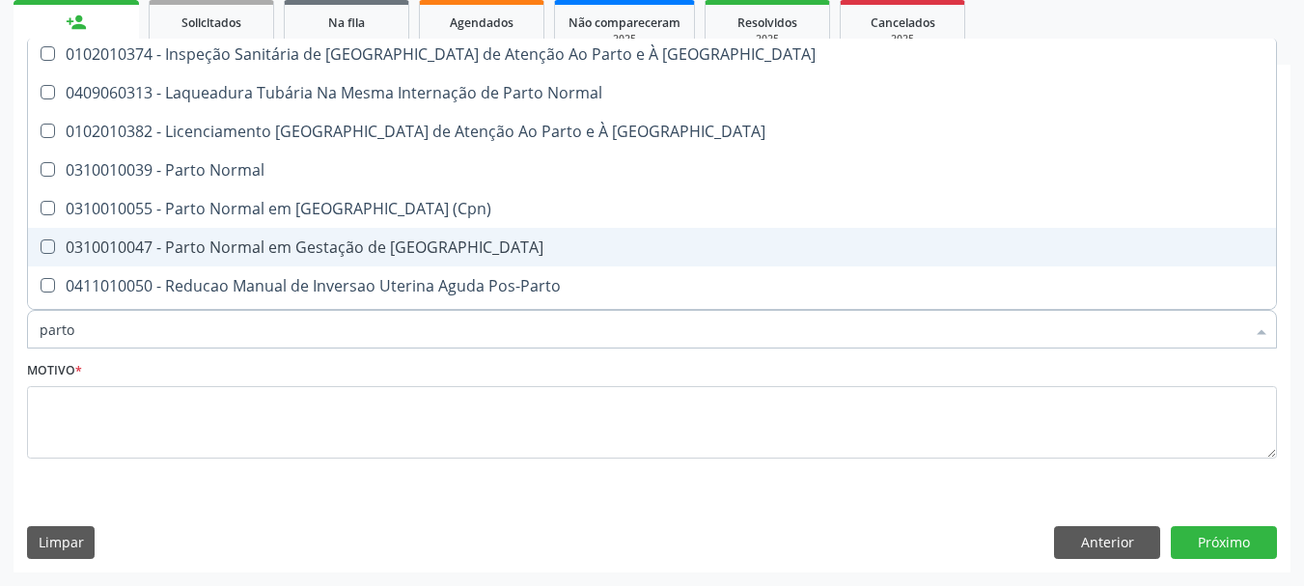
scroll to position [154, 0]
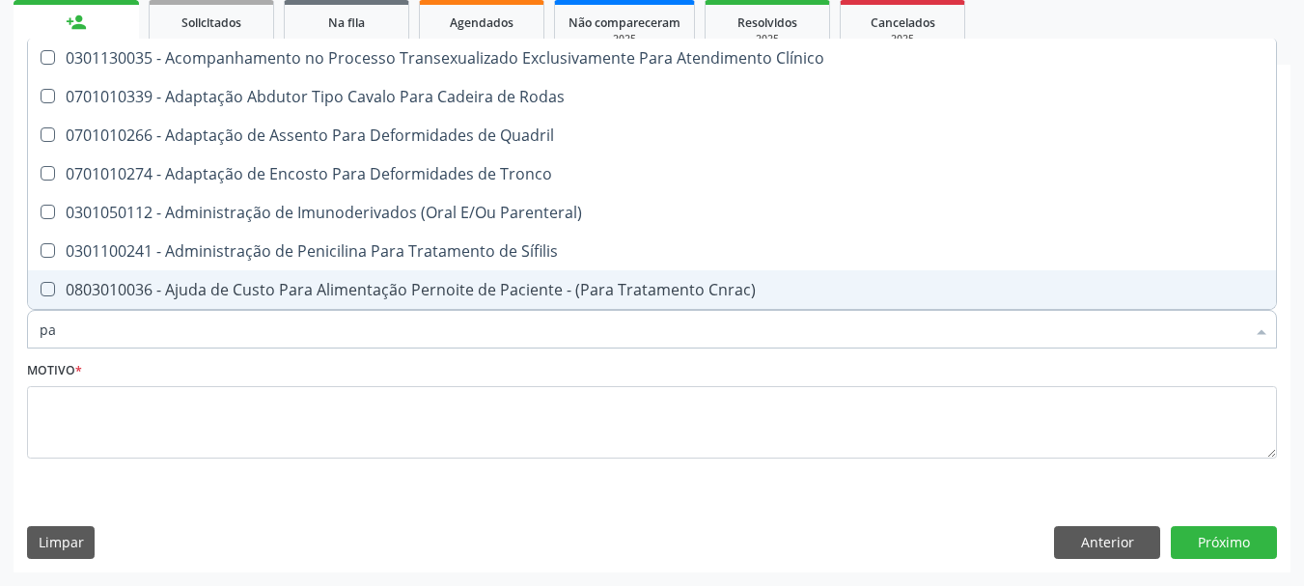
type input "p"
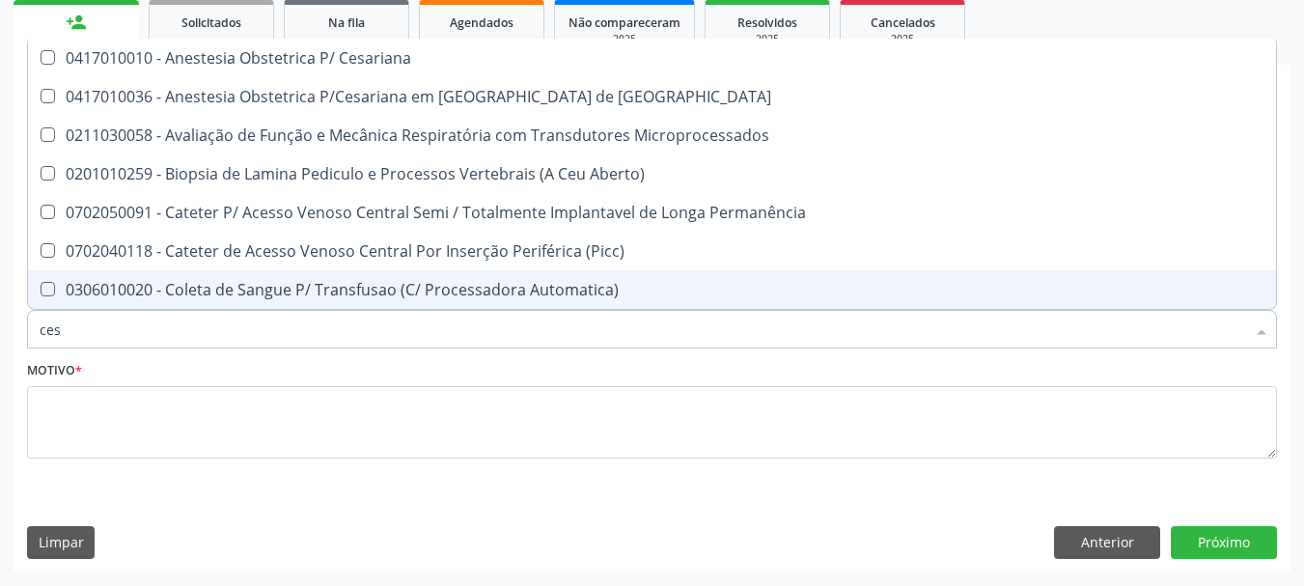
type input "cesa"
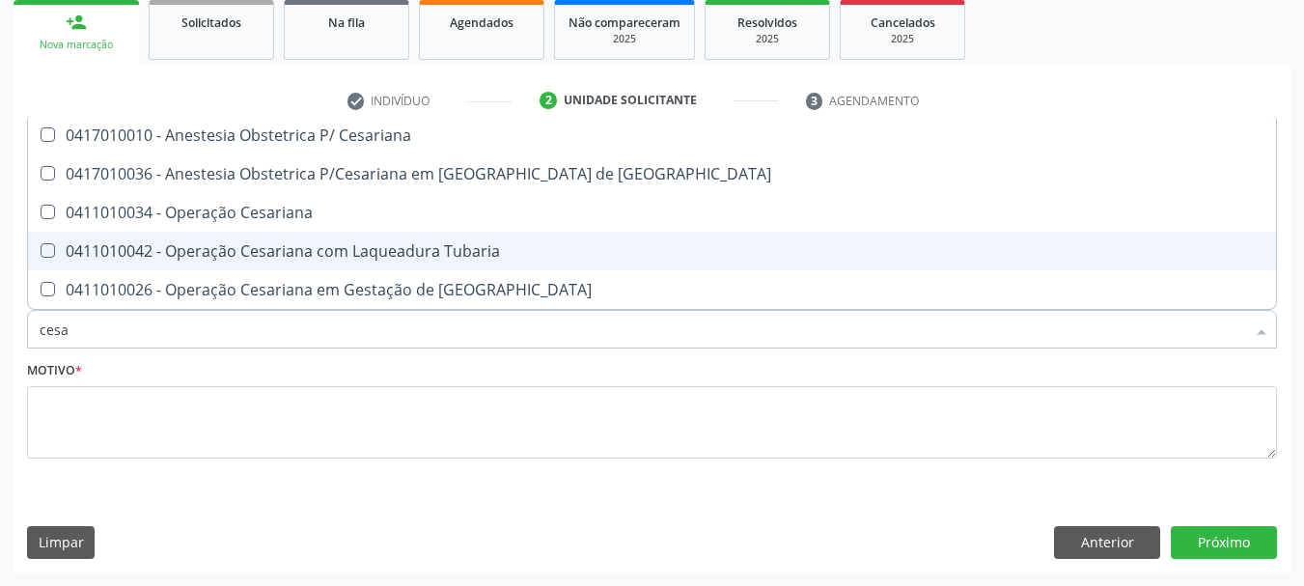
click at [429, 257] on div "0411010042 - Operação Cesariana com Laqueadura Tubaria" at bounding box center [652, 250] width 1225 height 15
checkbox Tubaria "true"
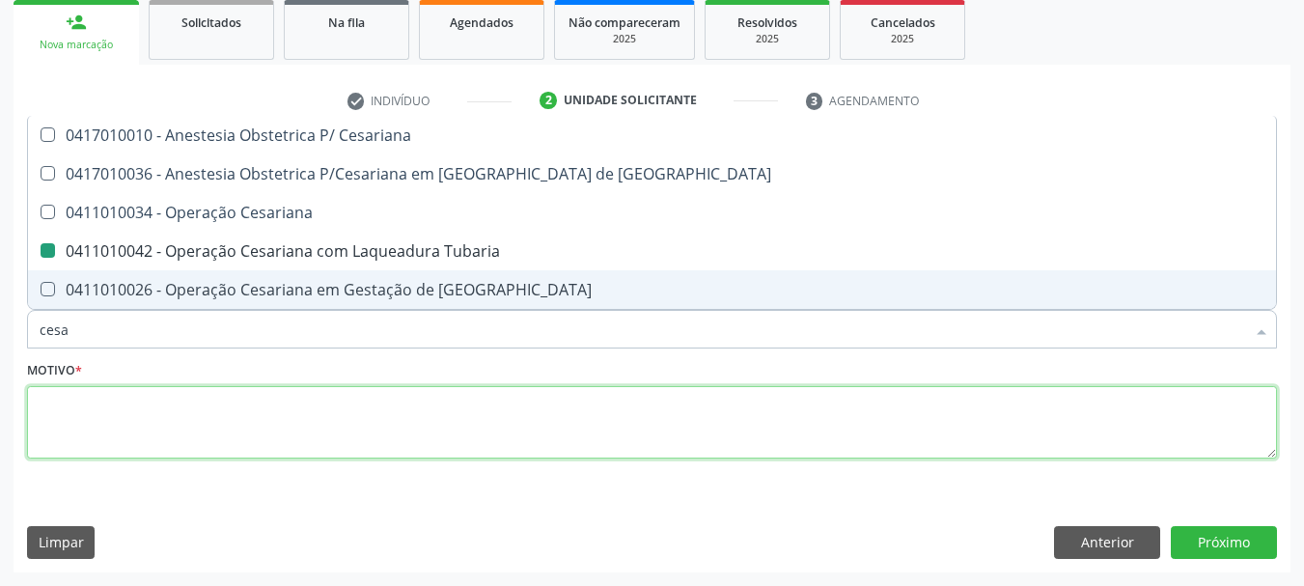
click at [110, 445] on textarea at bounding box center [652, 422] width 1250 height 73
checkbox Risco "true"
checkbox Tubaria "false"
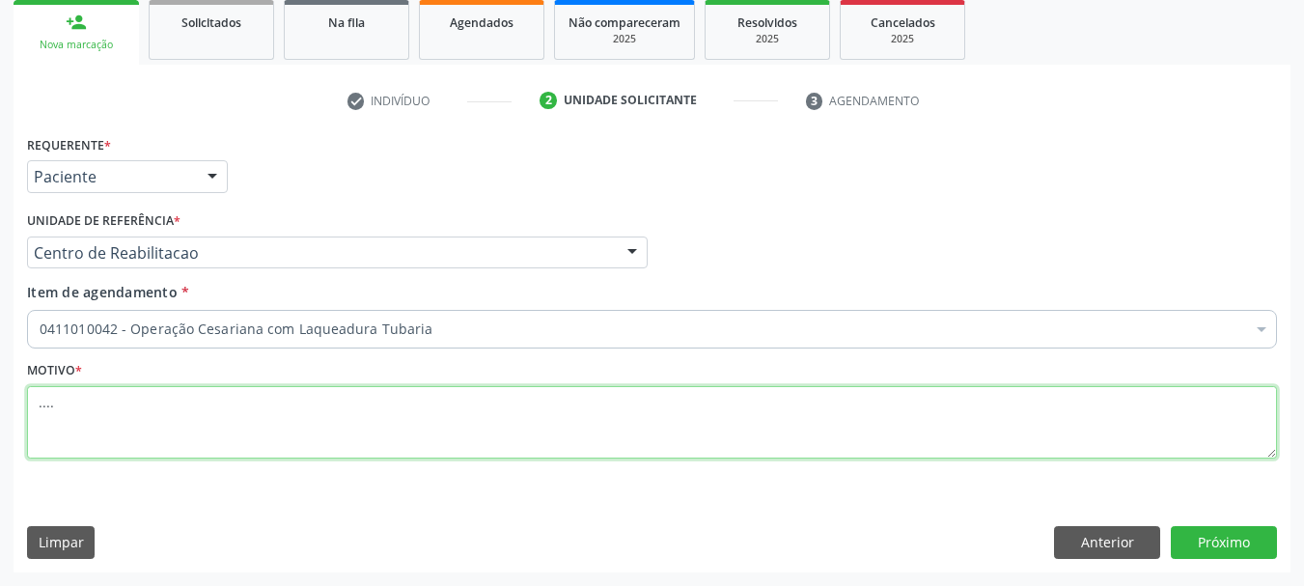
type textarea "...."
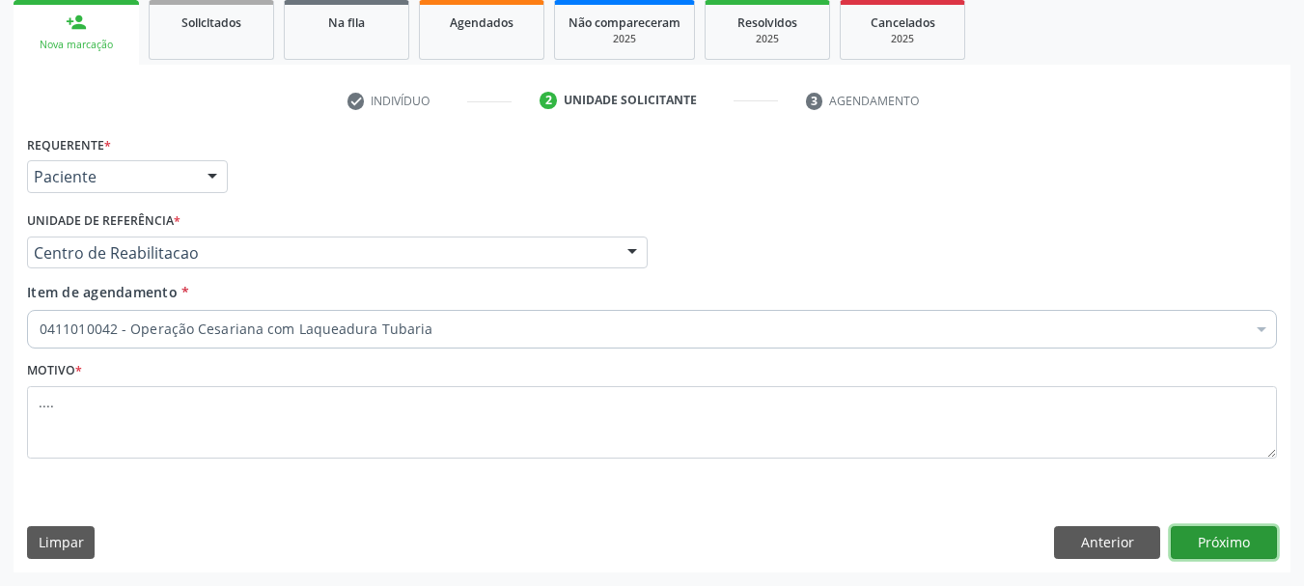
click at [1249, 534] on button "Próximo" at bounding box center [1224, 542] width 106 height 33
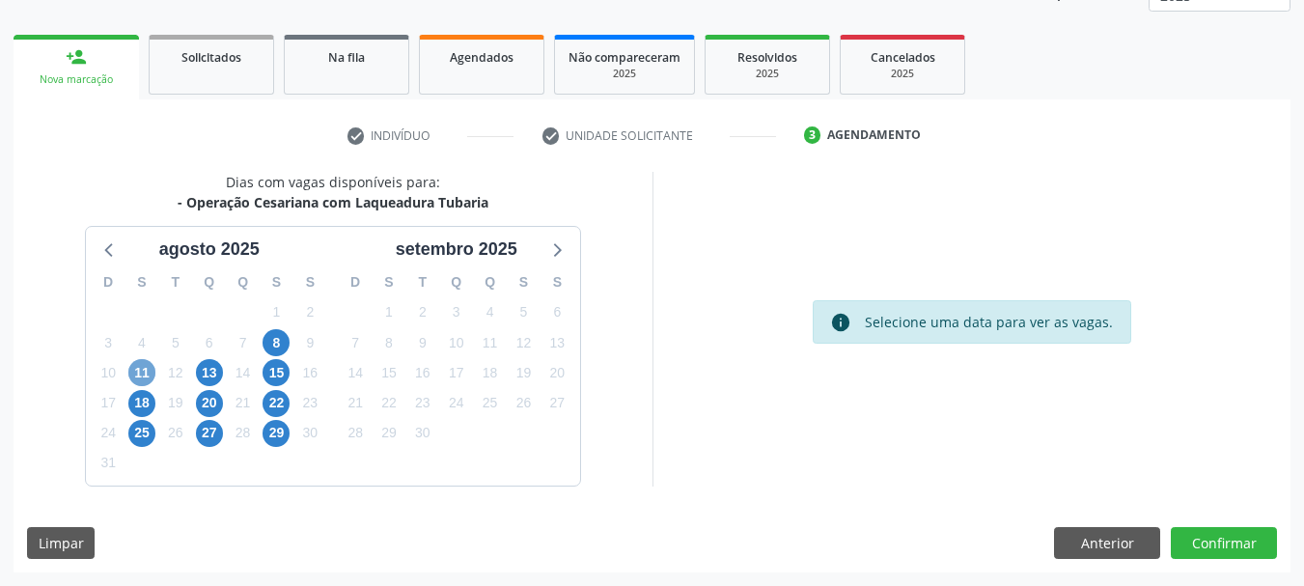
click at [136, 374] on span "11" at bounding box center [141, 372] width 27 height 27
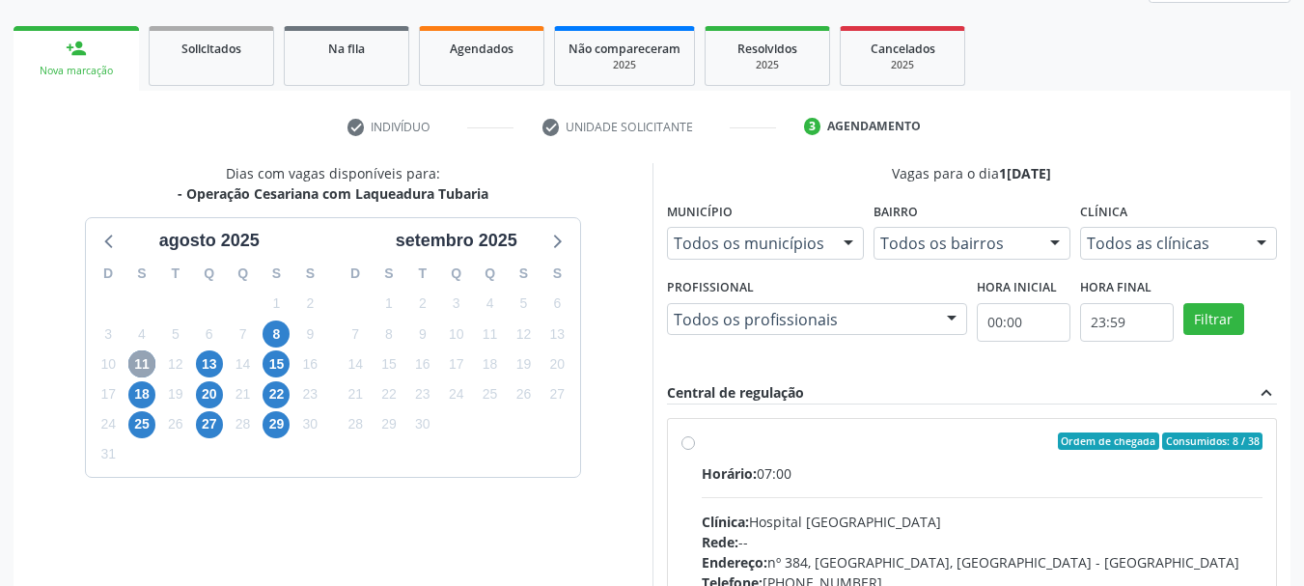
scroll to position [243, 0]
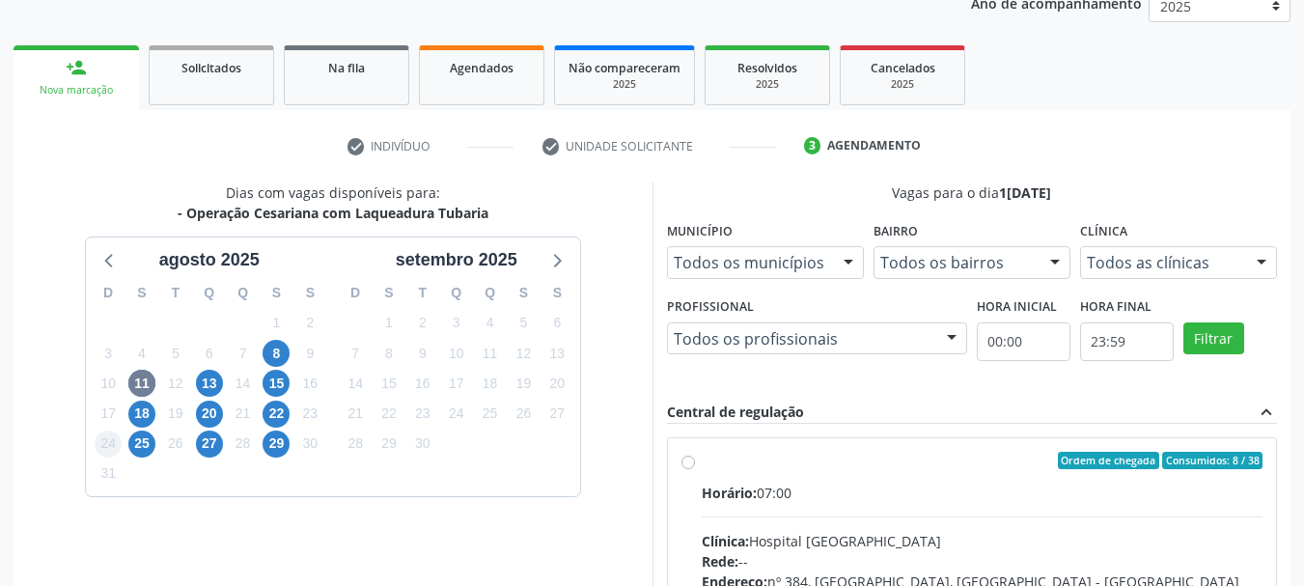
drag, startPoint x: 128, startPoint y: 428, endPoint x: 114, endPoint y: 439, distance: 18.5
click at [114, 439] on div "D S T Q Q S S 27 28 29 30 31 1 2 3 4 5 6 7 8 9 10 11 12 13 14 15 16 17 18 19 20…" at bounding box center [209, 384] width 247 height 222
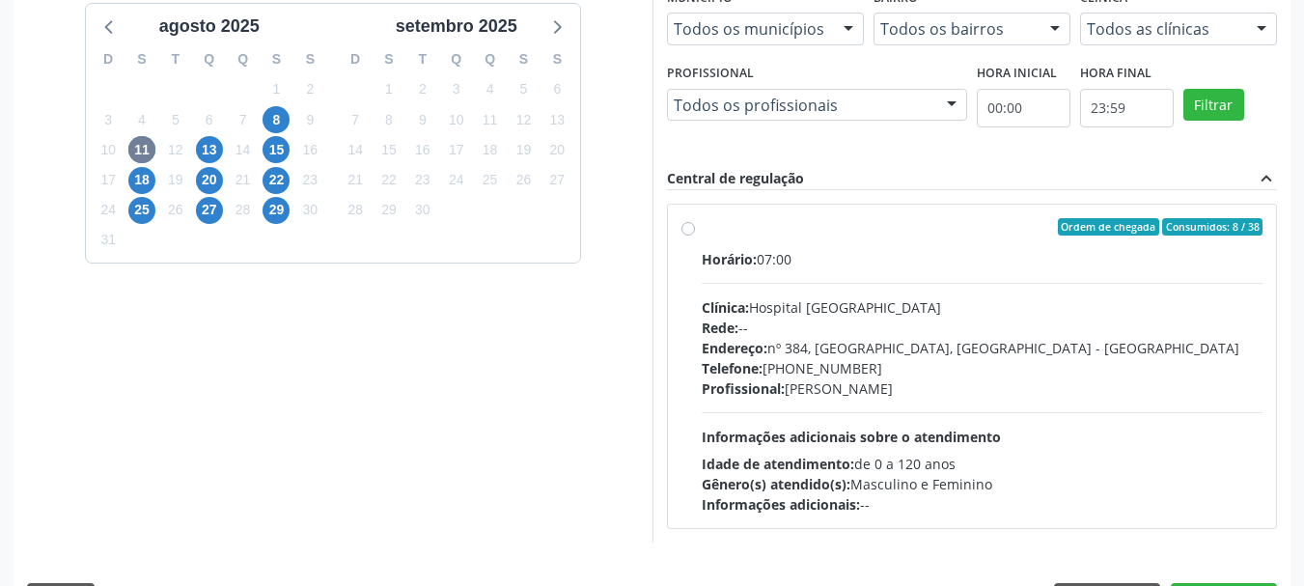
scroll to position [533, 0]
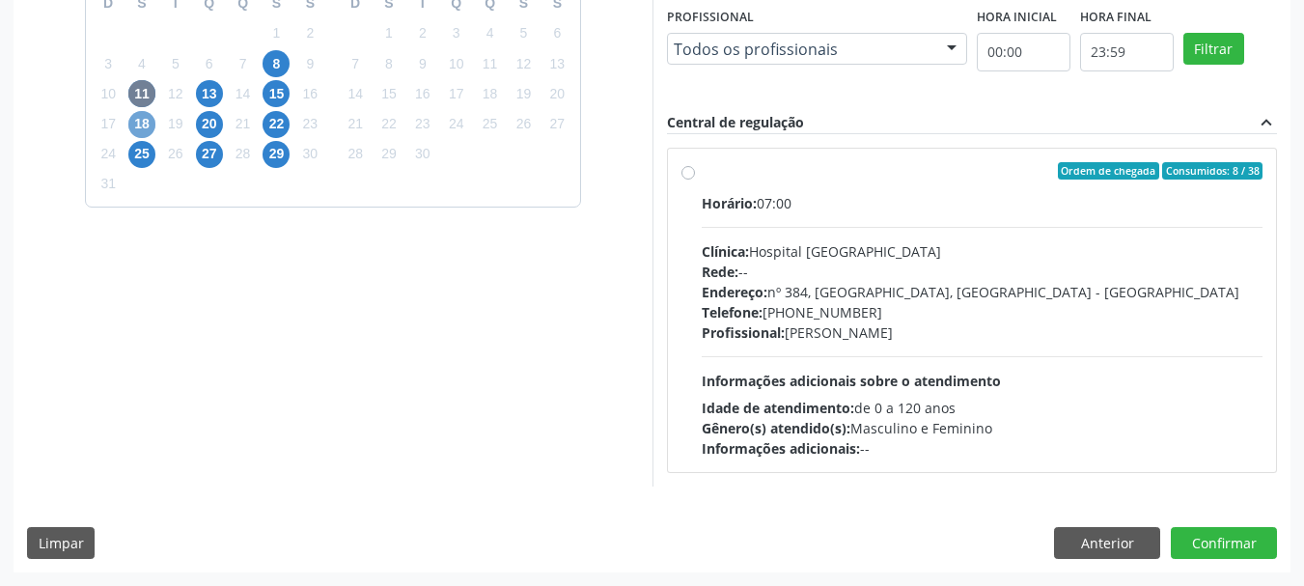
click at [154, 120] on span "18" at bounding box center [141, 124] width 27 height 27
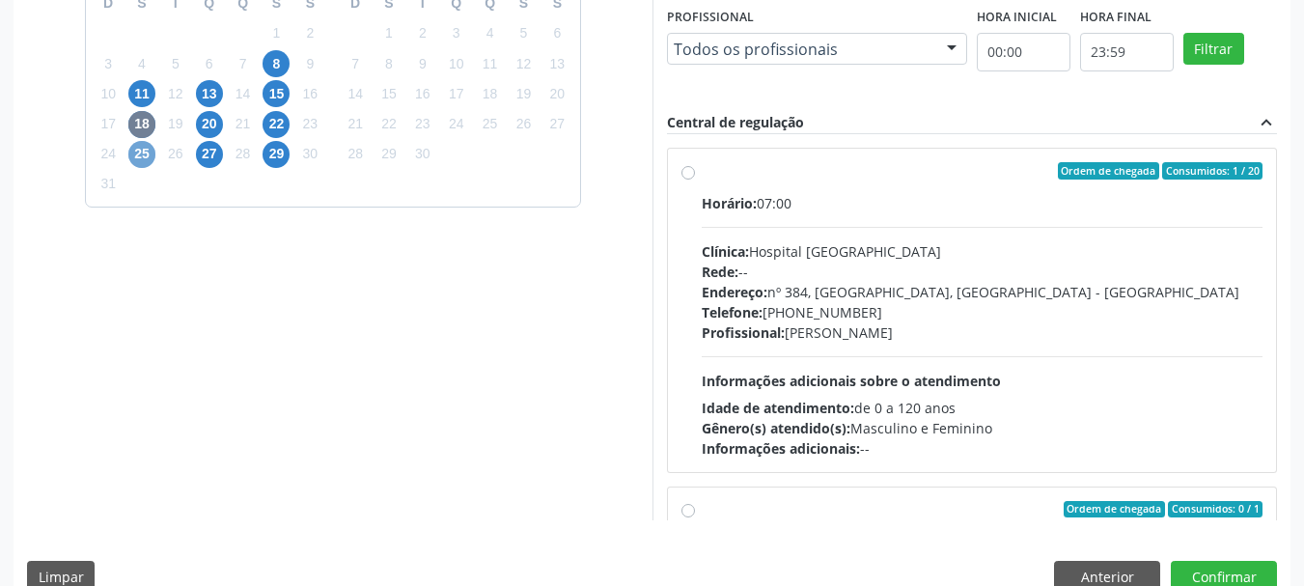
click at [134, 153] on span "25" at bounding box center [141, 154] width 27 height 27
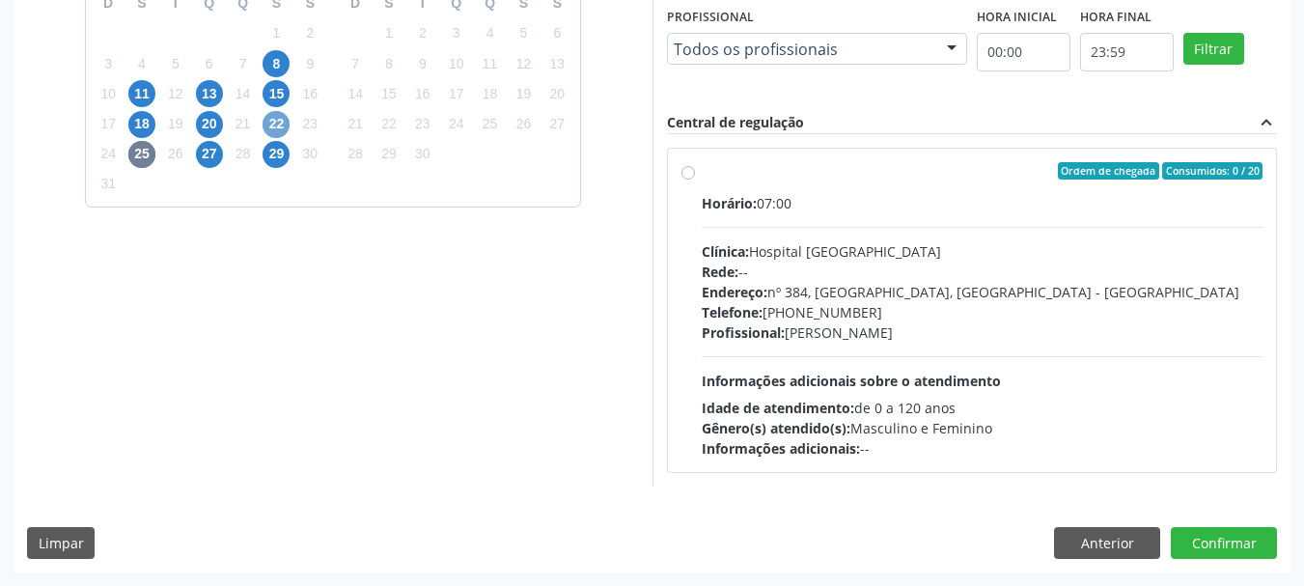
click at [279, 113] on span "22" at bounding box center [276, 124] width 27 height 27
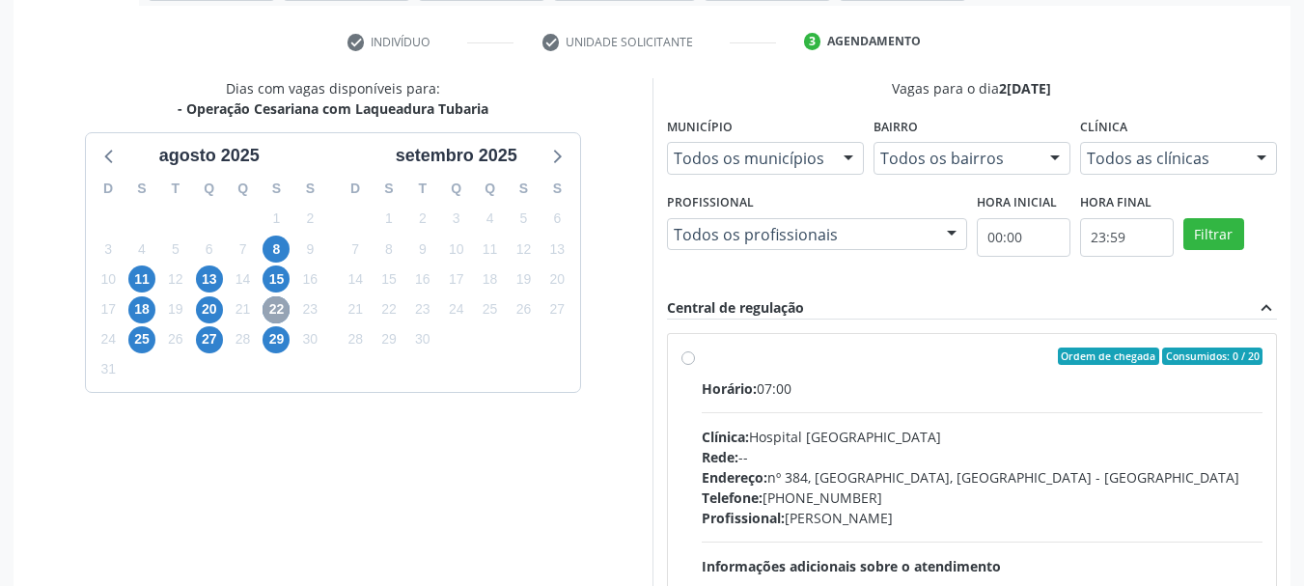
scroll to position [340, 0]
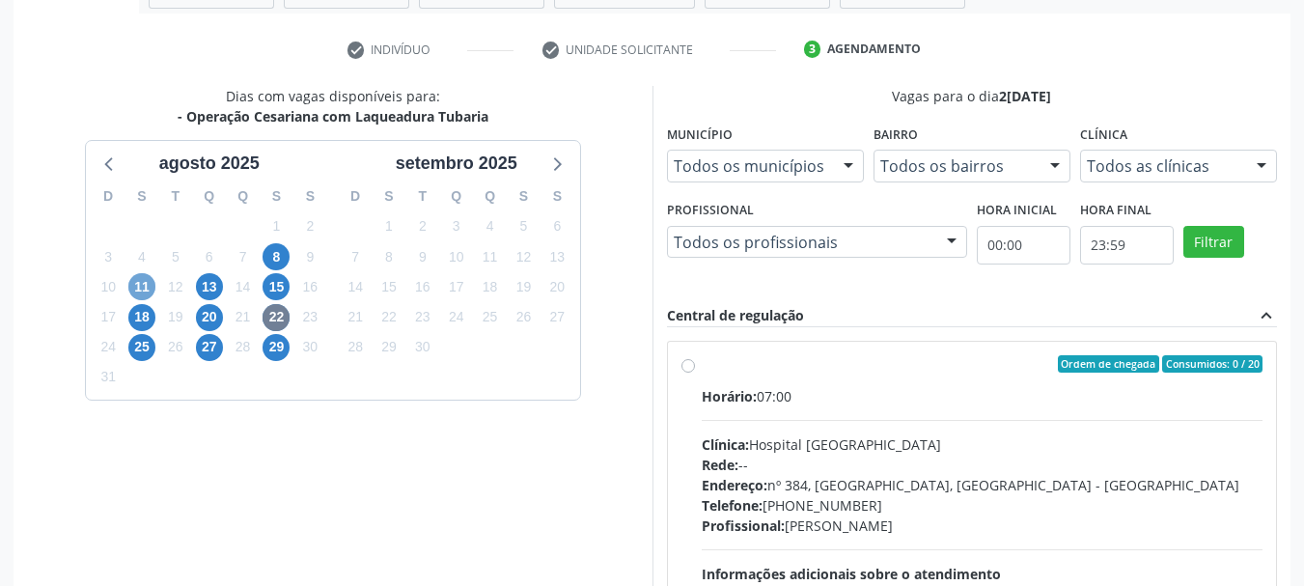
click at [146, 288] on span "11" at bounding box center [141, 286] width 27 height 27
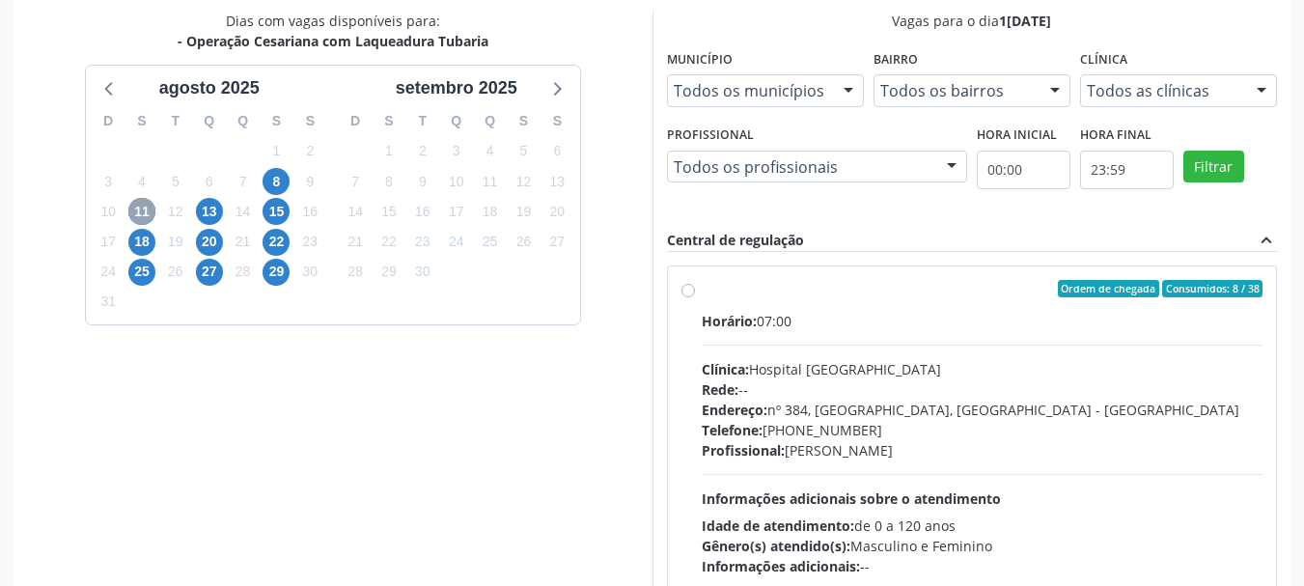
scroll to position [533, 0]
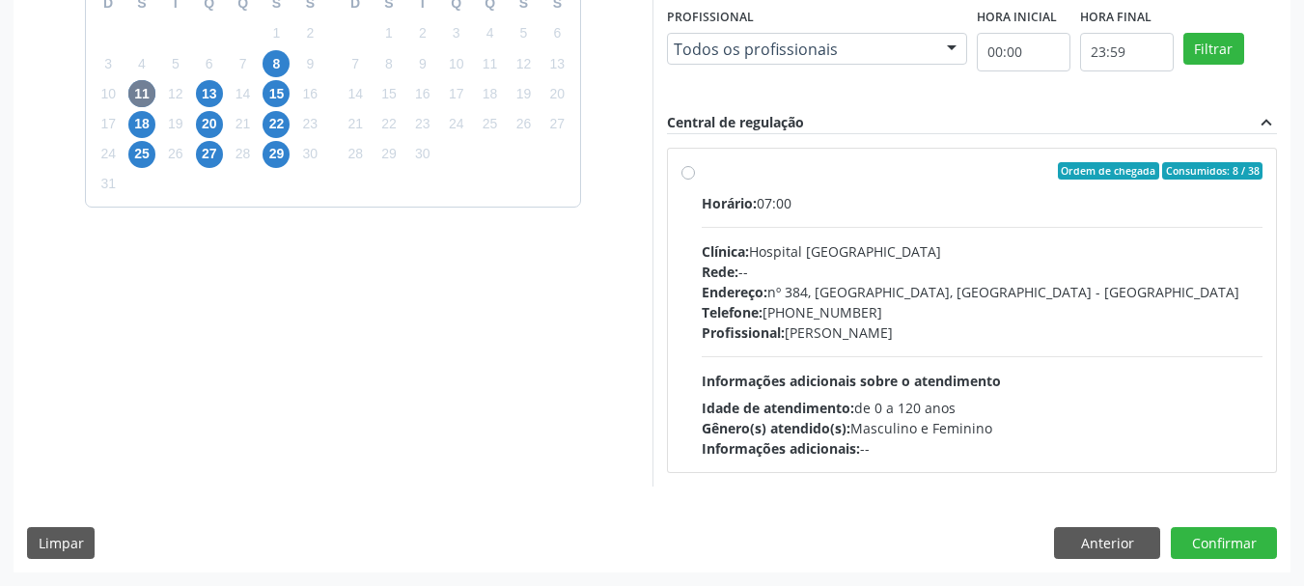
click at [702, 171] on label "Ordem de chegada Consumidos: 8 / 38 Horário: 07:00 Clínica: Hospital [GEOGRAPHI…" at bounding box center [983, 310] width 562 height 296
click at [689, 171] on input "Ordem de chegada Consumidos: 8 / 38 Horário: 07:00 Clínica: Hospital [GEOGRAPHI…" at bounding box center [689, 170] width 14 height 17
radio input "true"
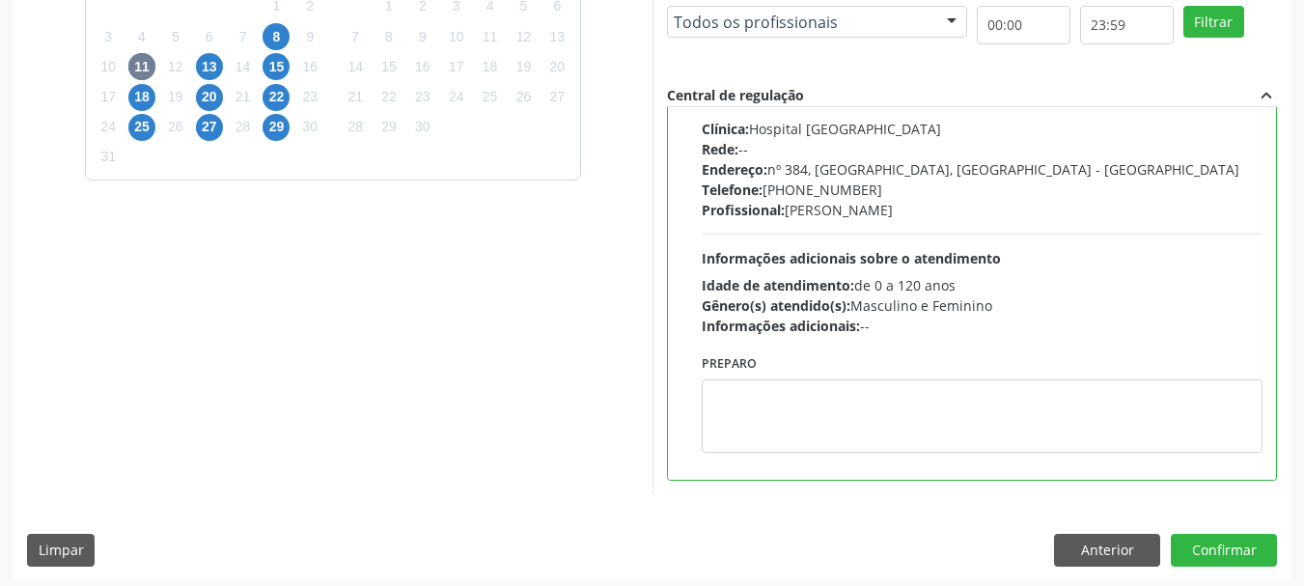
scroll to position [568, 0]
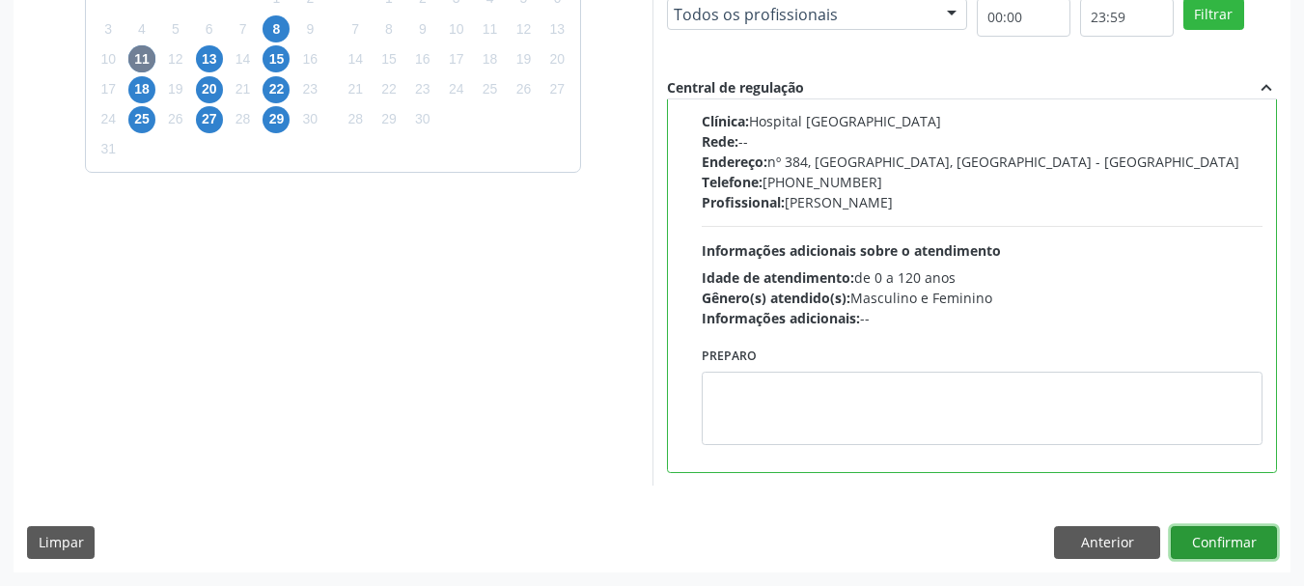
click at [1216, 548] on button "Confirmar" at bounding box center [1224, 542] width 106 height 33
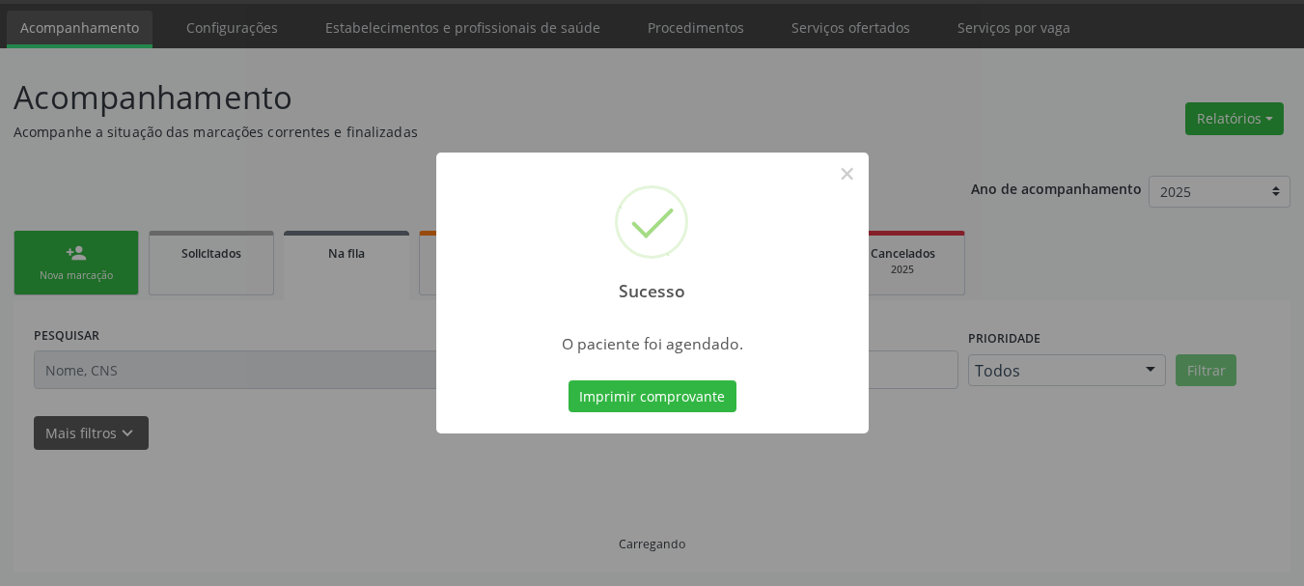
scroll to position [58, 0]
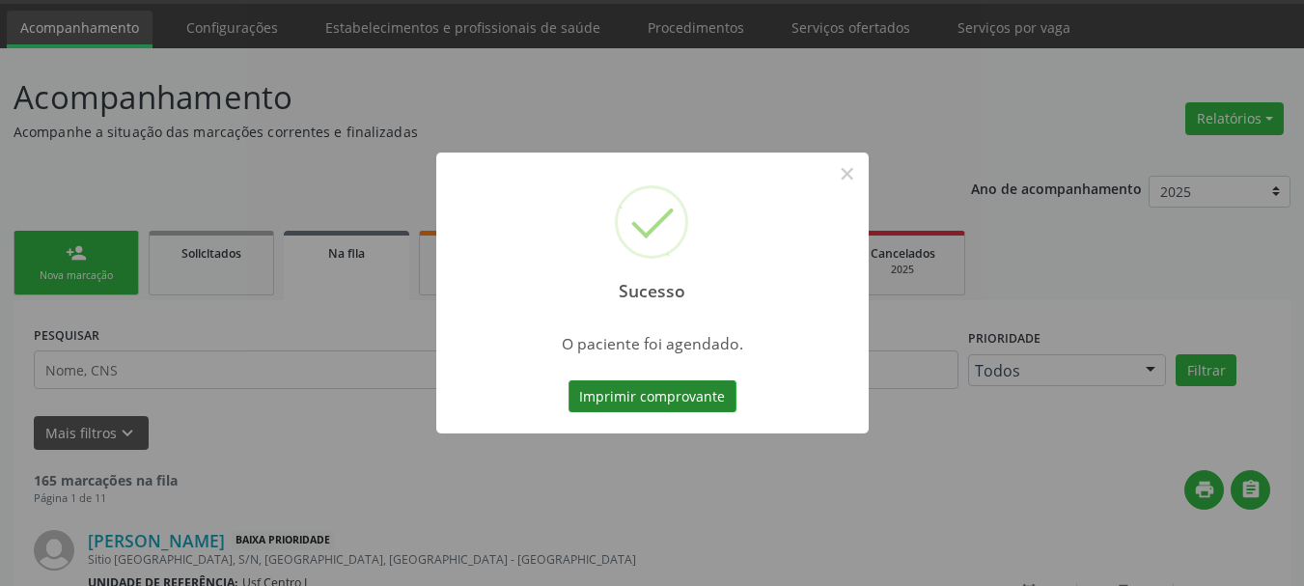
click at [658, 395] on button "Imprimir comprovante" at bounding box center [653, 396] width 168 height 33
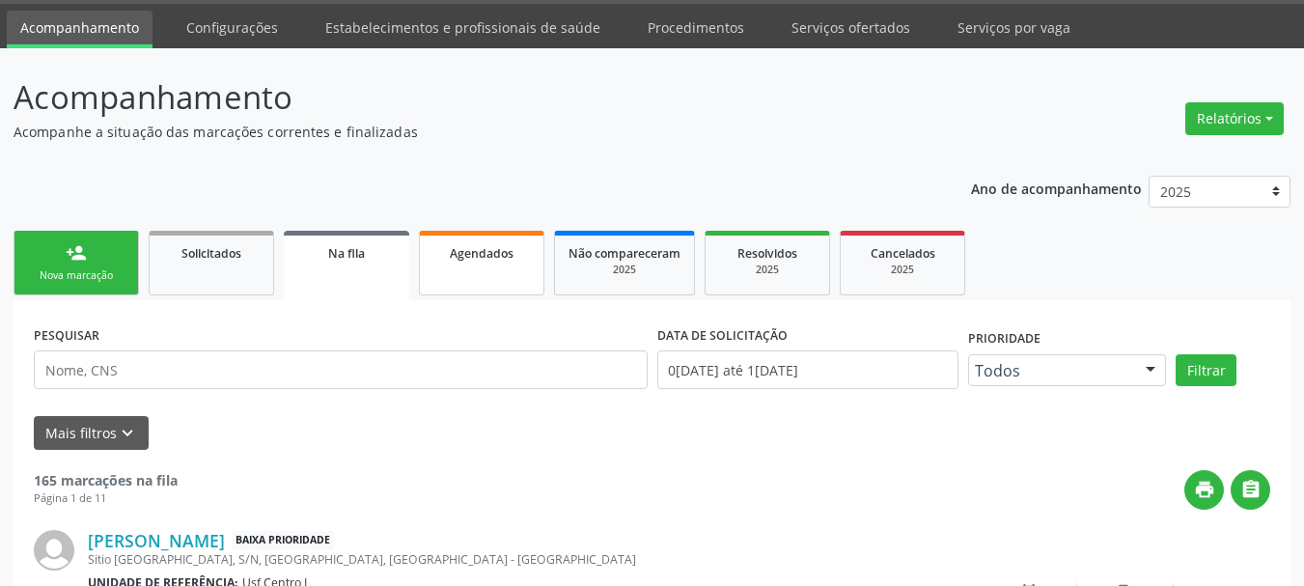
click at [447, 264] on link "Agendados" at bounding box center [482, 263] width 126 height 65
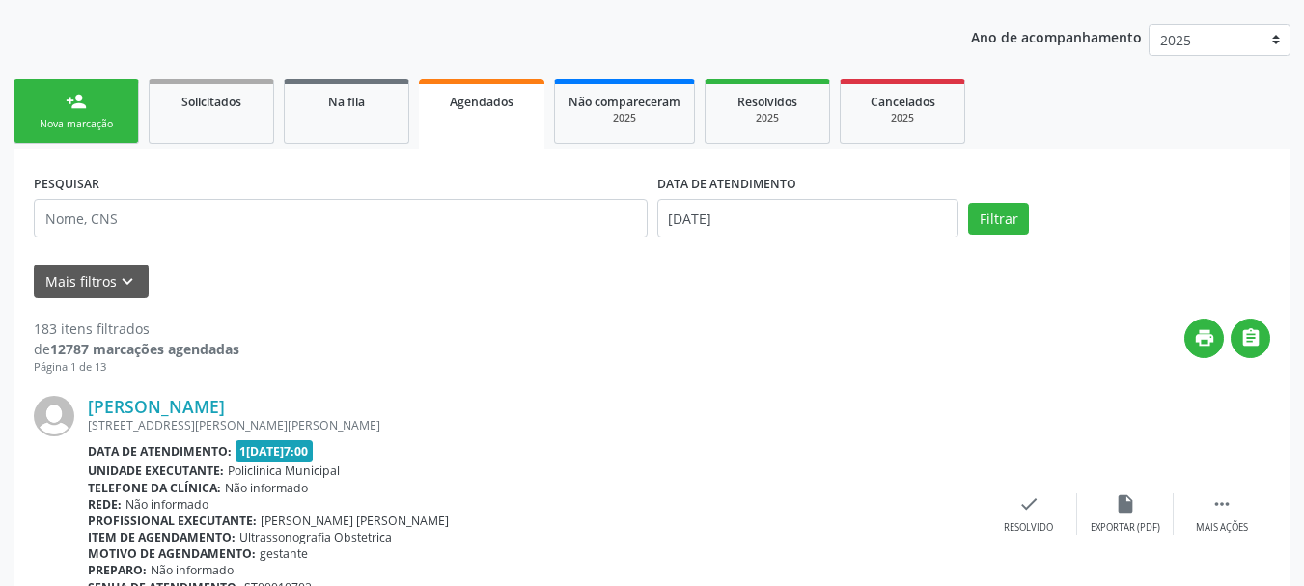
scroll to position [251, 0]
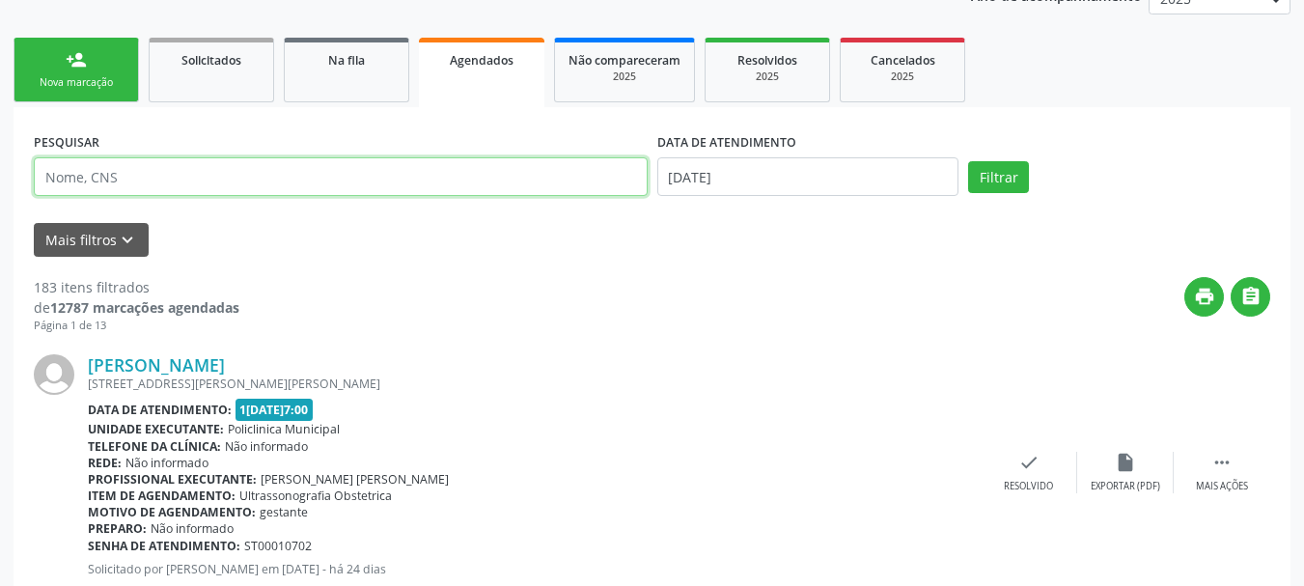
paste input "700 0085 3810 2901"
type input "700 0085 3810 2901"
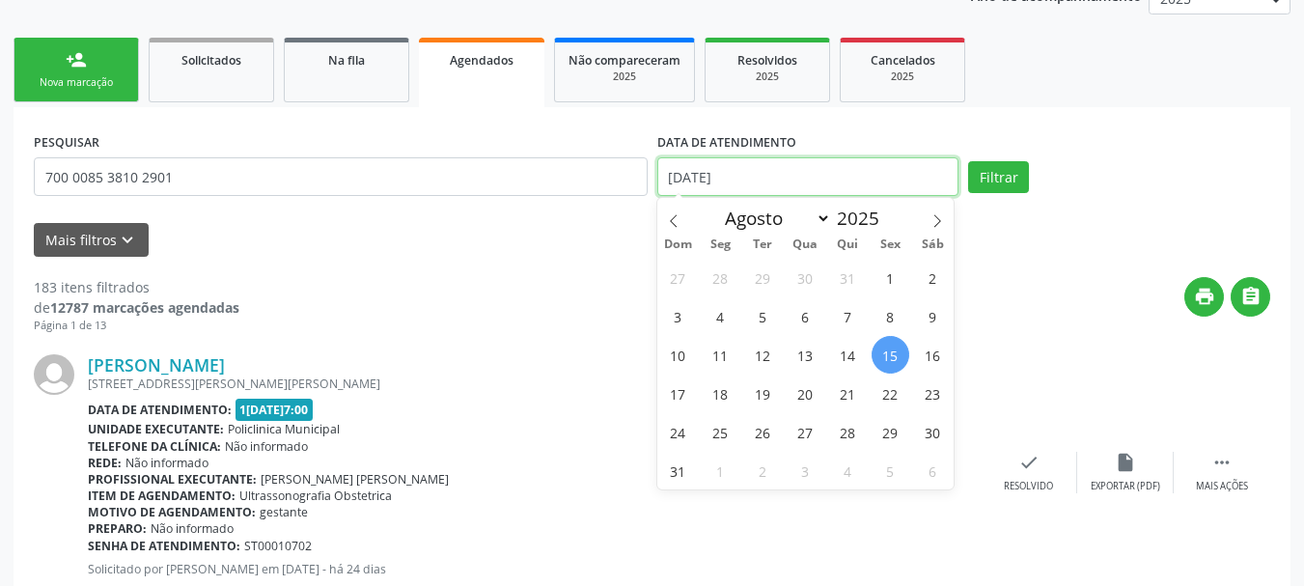
click at [855, 180] on input "[DATE]" at bounding box center [808, 176] width 302 height 39
click at [720, 360] on span "11" at bounding box center [721, 355] width 38 height 38
type input "1[DATE]"
click at [724, 357] on span "11" at bounding box center [721, 355] width 38 height 38
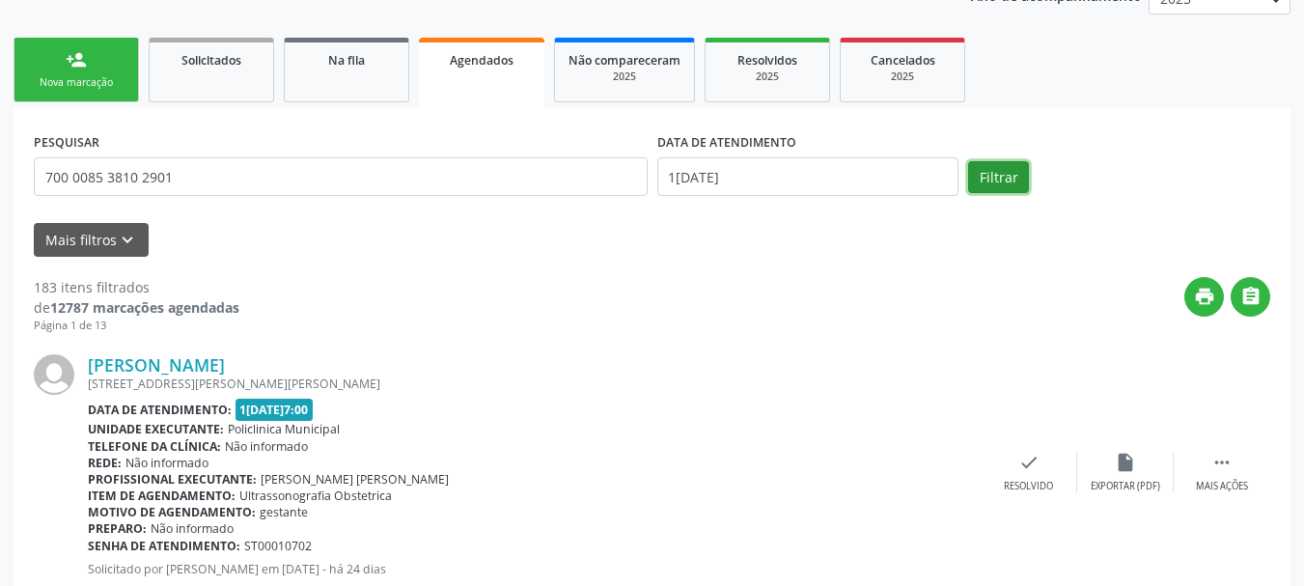
click at [990, 164] on button "Filtrar" at bounding box center [998, 177] width 61 height 33
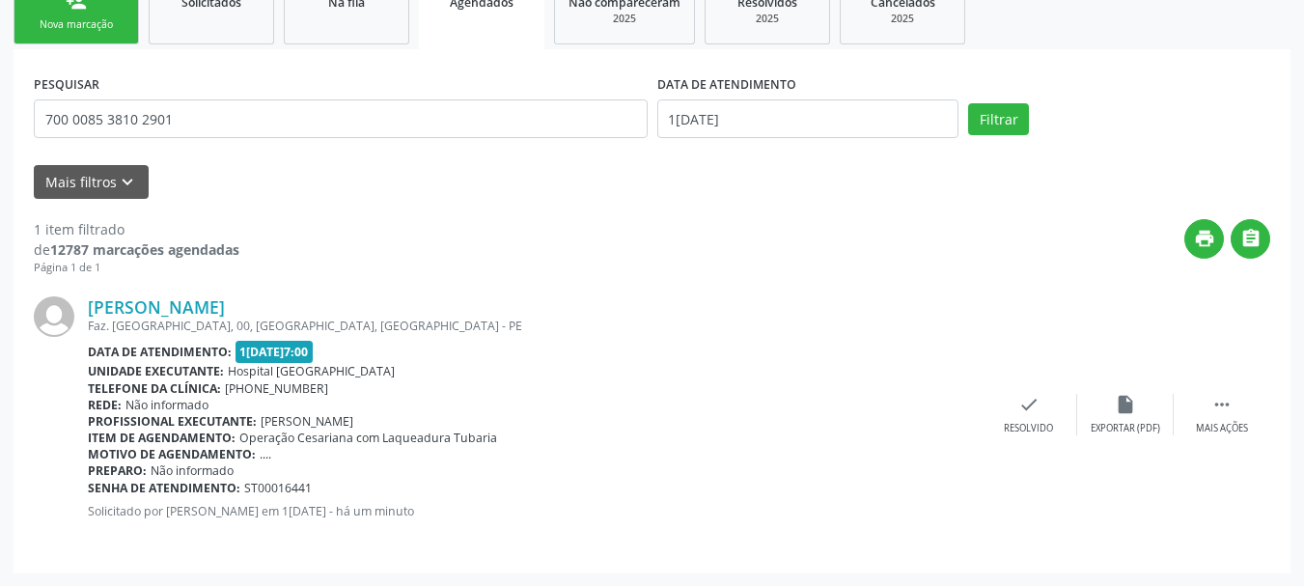
scroll to position [310, 0]
click at [1230, 406] on icon "" at bounding box center [1222, 403] width 21 height 21
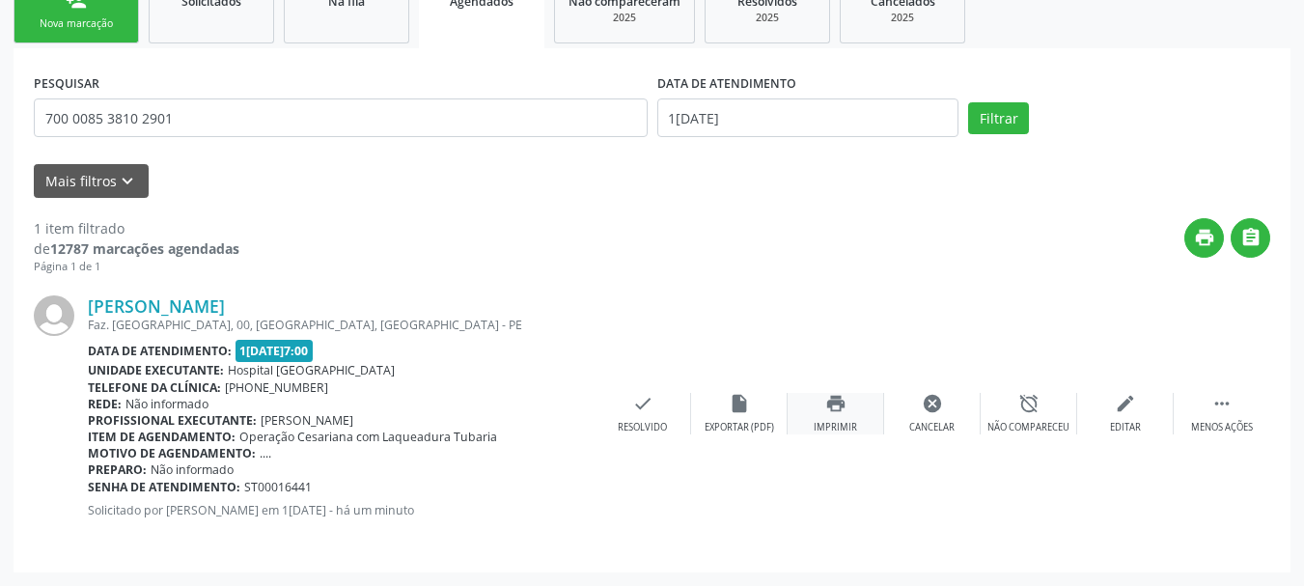
click at [864, 411] on div "print Imprimir" at bounding box center [836, 414] width 97 height 42
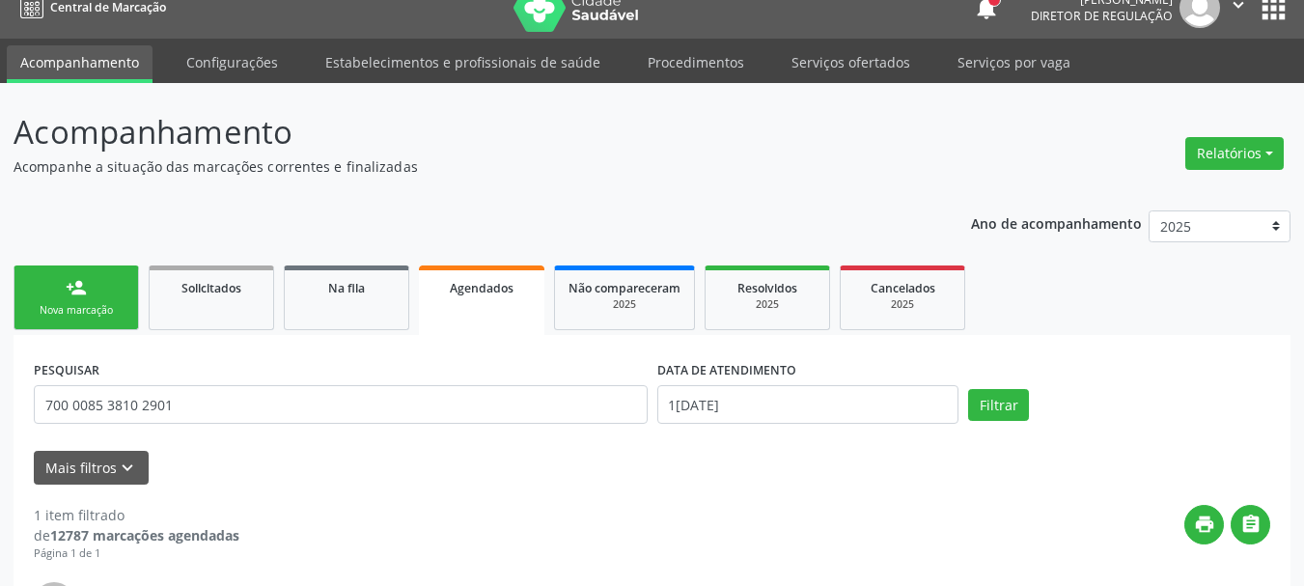
scroll to position [0, 0]
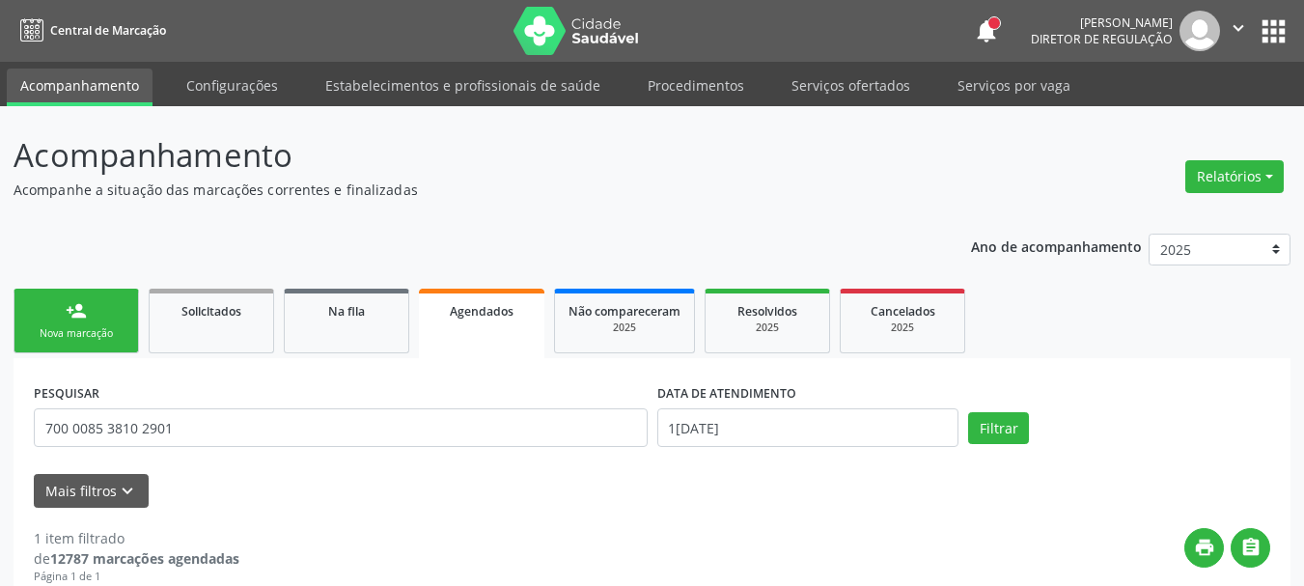
click at [1242, 31] on icon "" at bounding box center [1238, 27] width 21 height 21
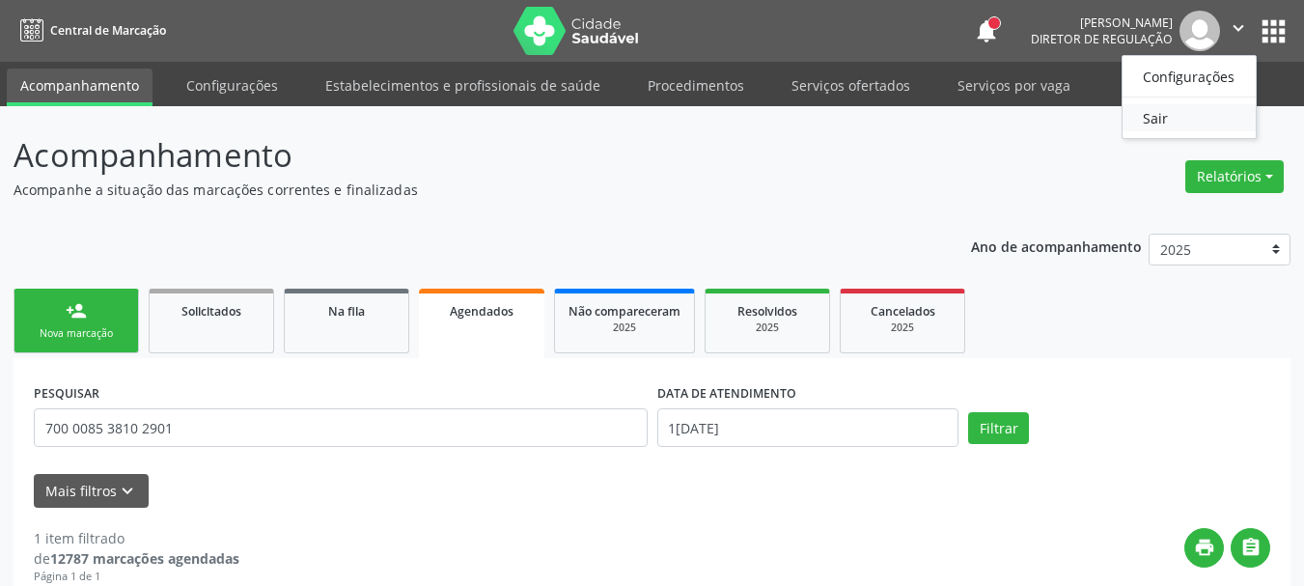
click at [1170, 114] on link "Sair" at bounding box center [1189, 117] width 133 height 27
